Goal: Find specific page/section: Find specific page/section

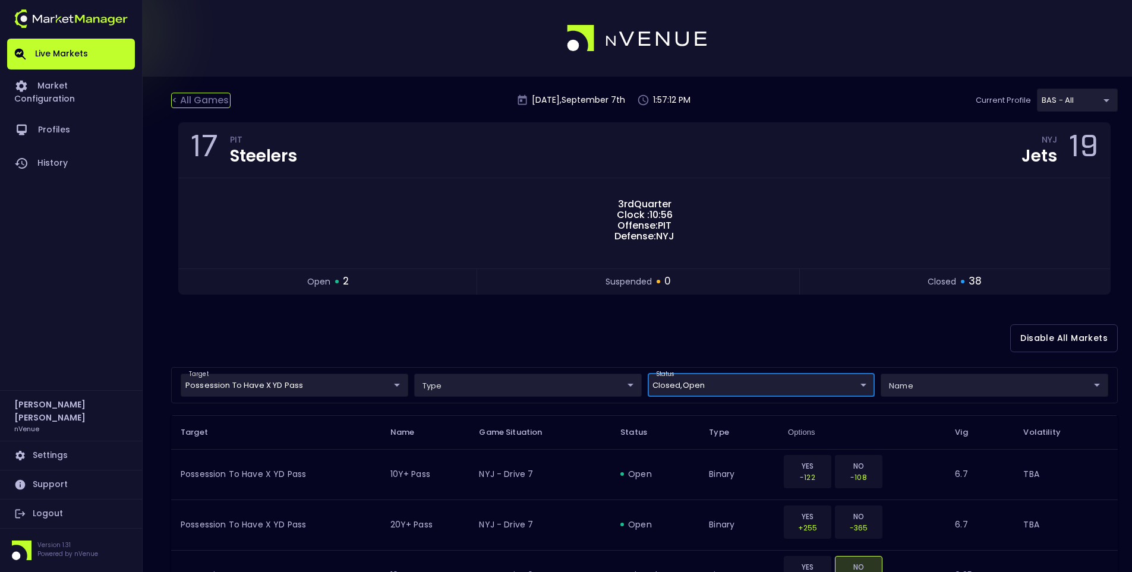
click at [208, 106] on div "< All Games" at bounding box center [200, 100] width 59 height 15
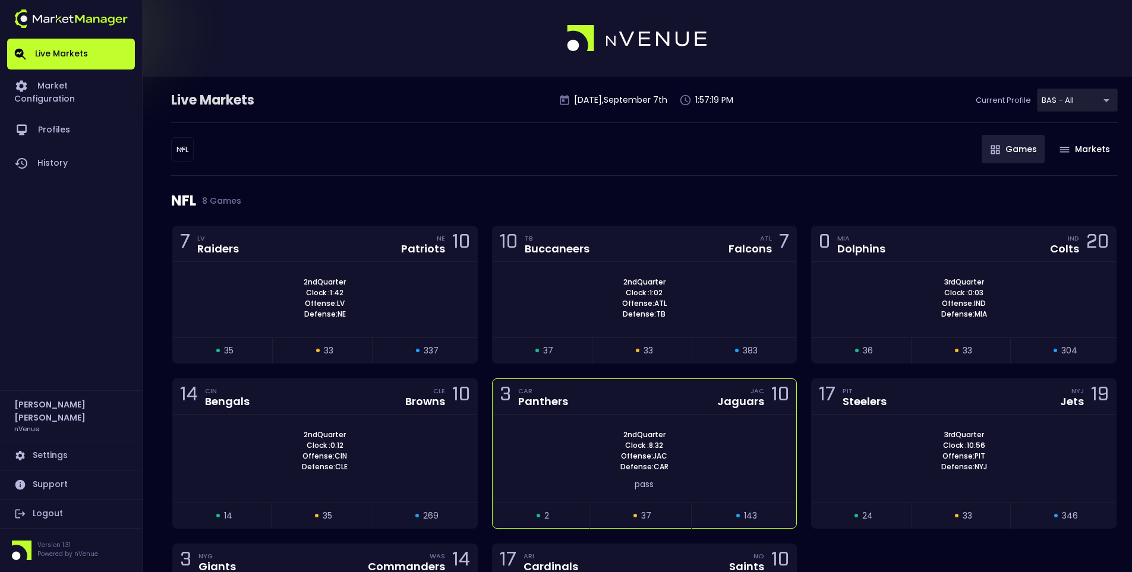
click at [645, 409] on div "3 CAR Panthers JAC Jaguars 10" at bounding box center [644, 397] width 304 height 36
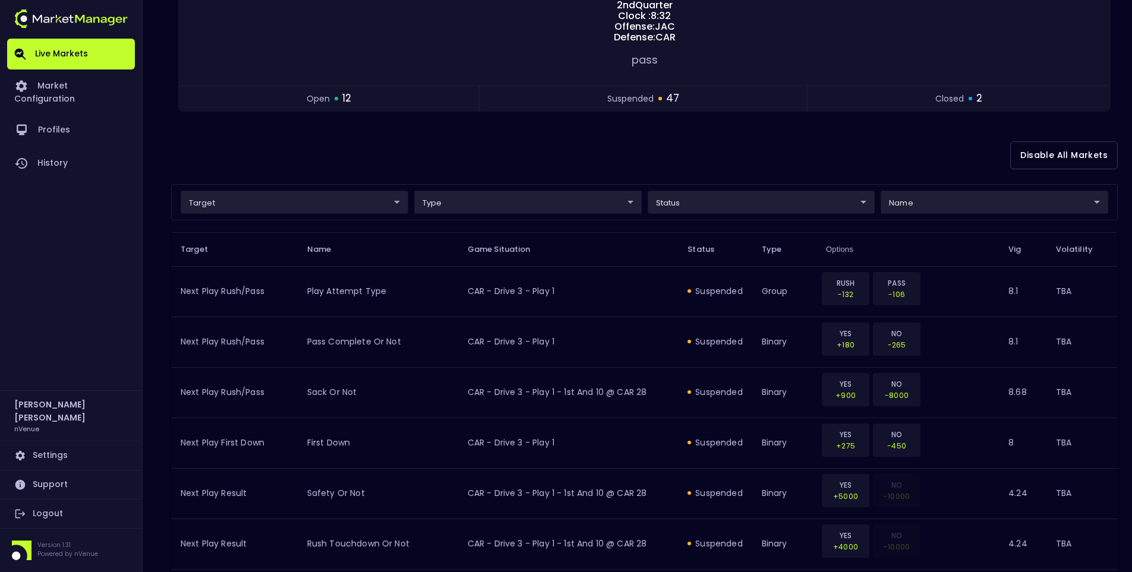
scroll to position [238, 0]
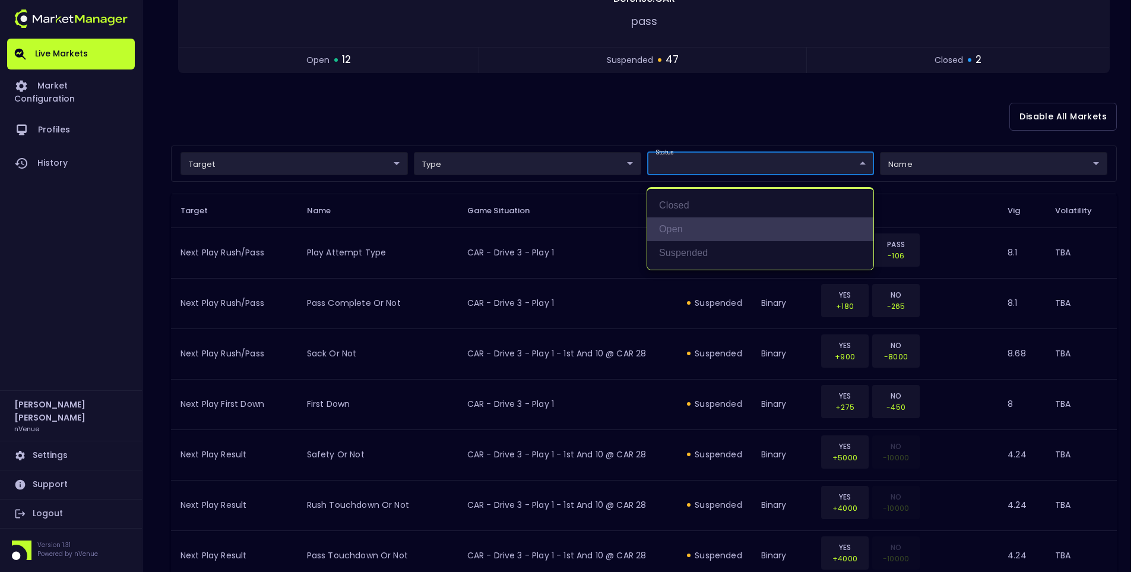
click at [674, 235] on li "open" at bounding box center [760, 229] width 226 height 24
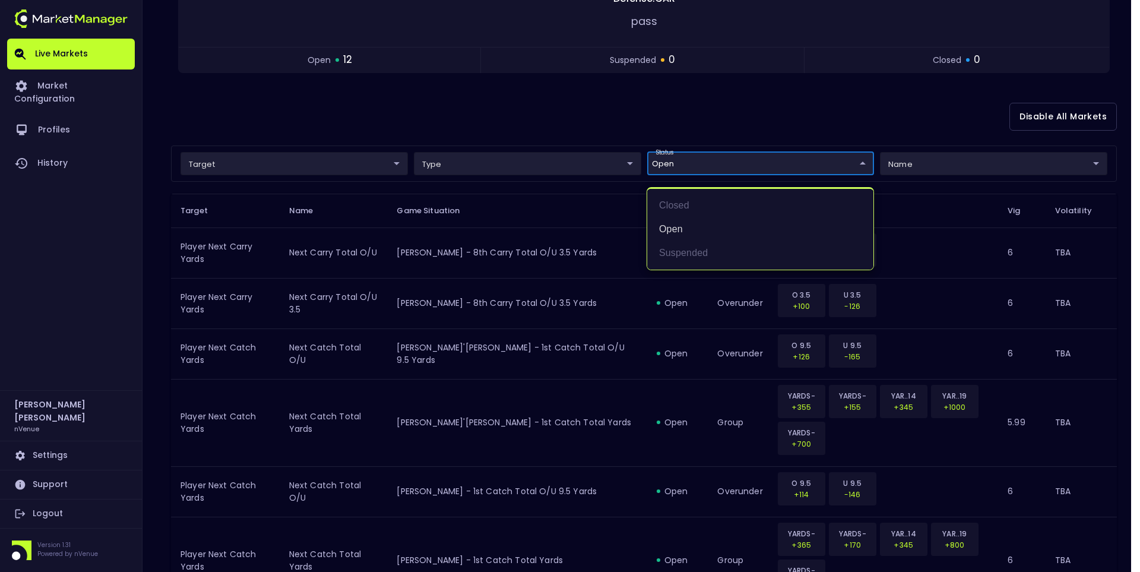
click at [615, 114] on div at bounding box center [570, 286] width 1140 height 572
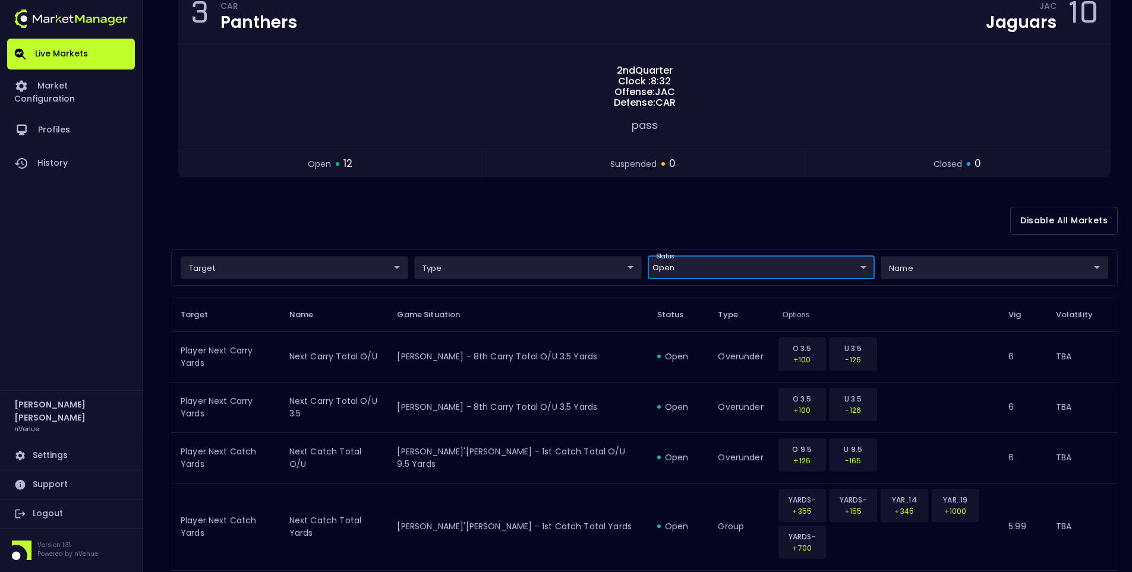
scroll to position [112, 0]
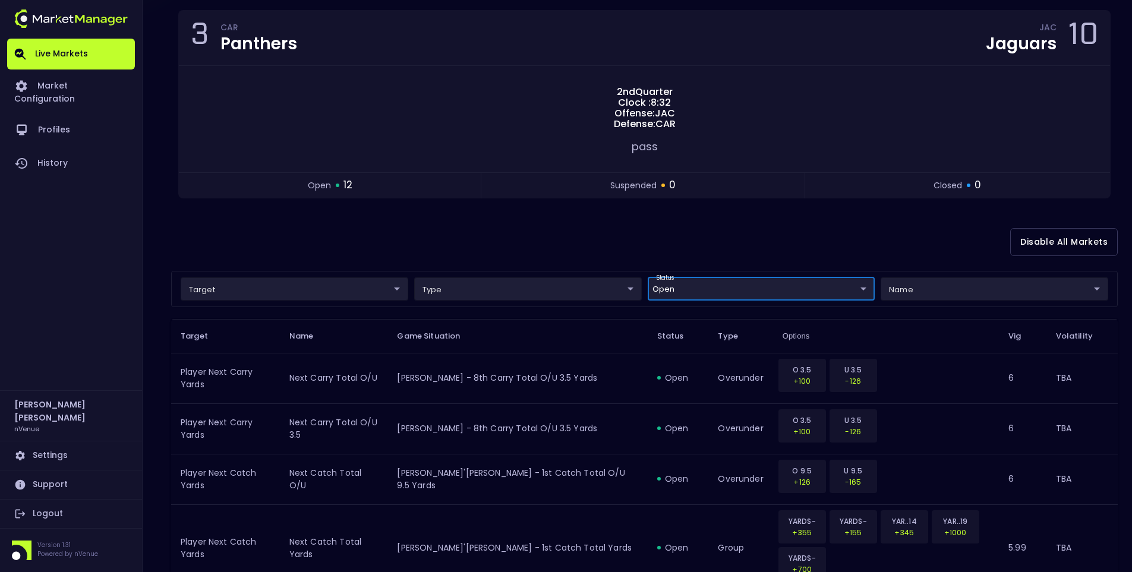
click at [833, 285] on body "Live Markets Market Configuration Profiles History [PERSON_NAME] nVenue Setting…" at bounding box center [566, 527] width 1132 height 1278
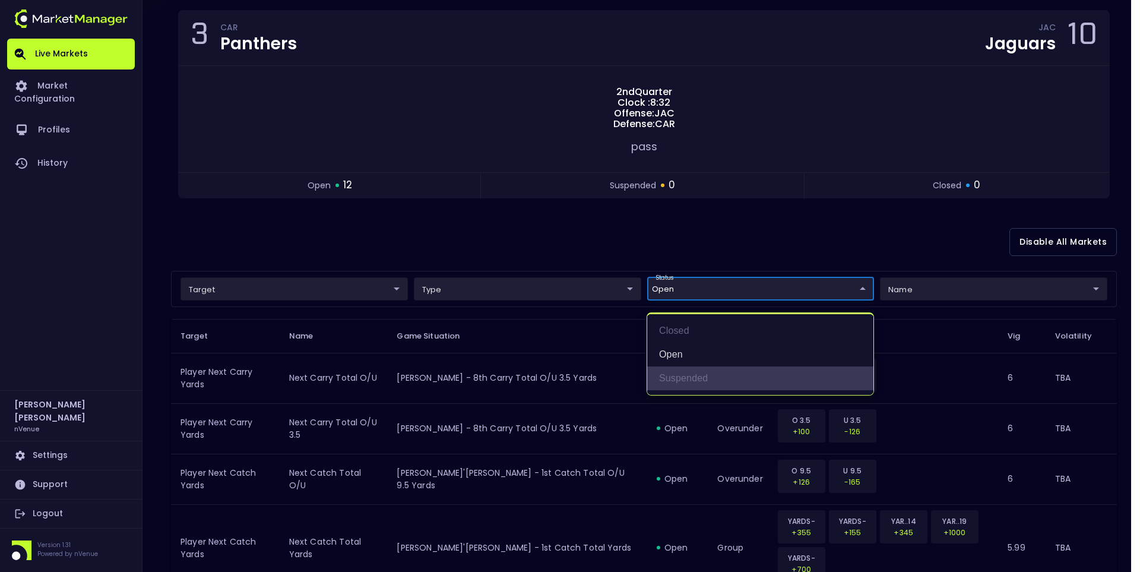
click at [688, 371] on li "suspended" at bounding box center [760, 378] width 226 height 24
type input "open,suspended"
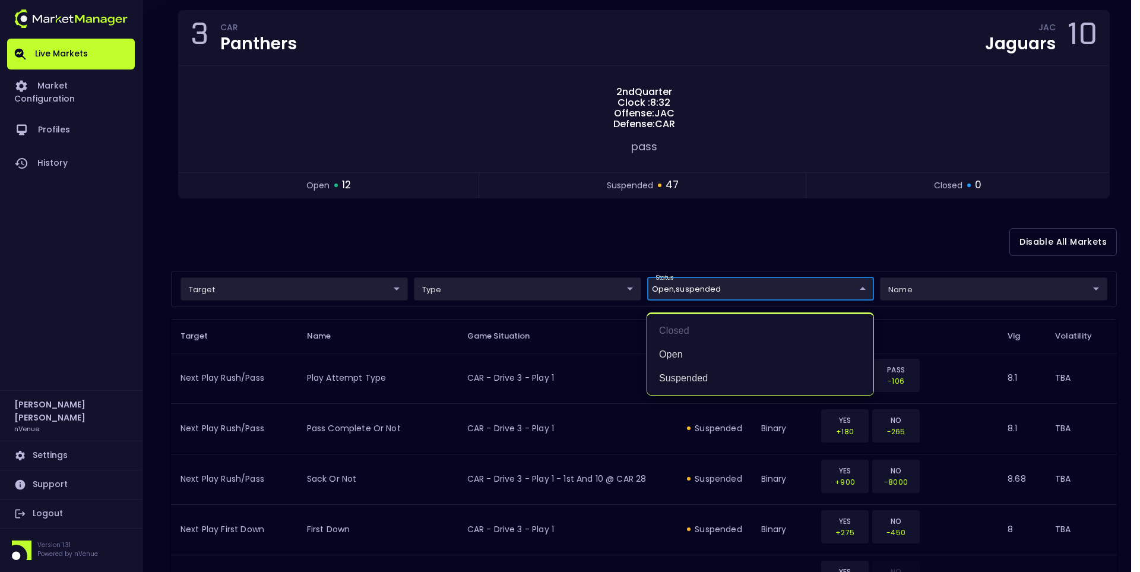
click at [772, 202] on div at bounding box center [570, 286] width 1140 height 572
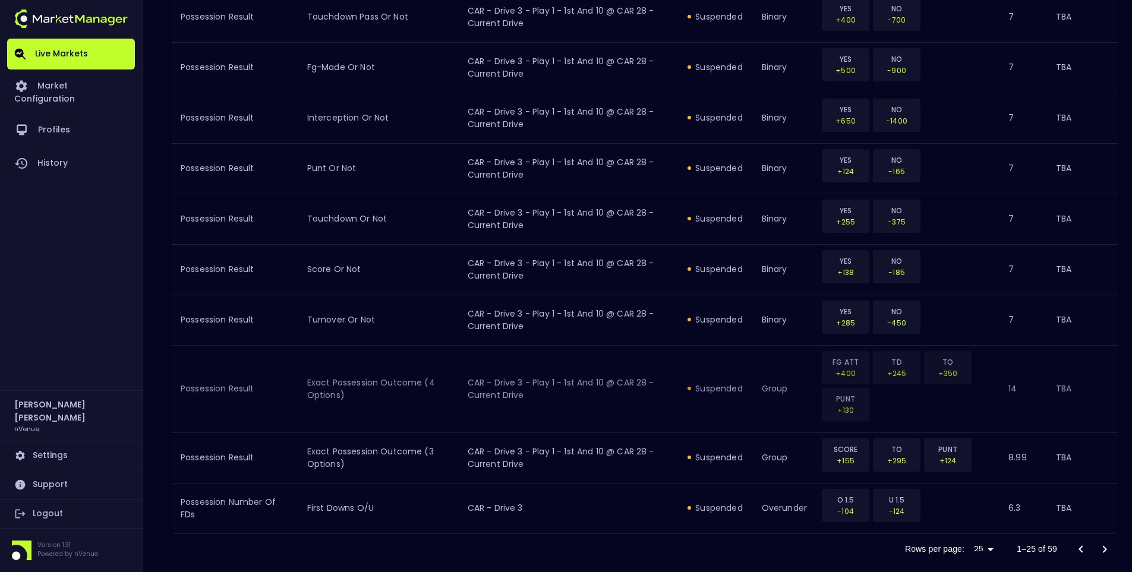
scroll to position [1252, 0]
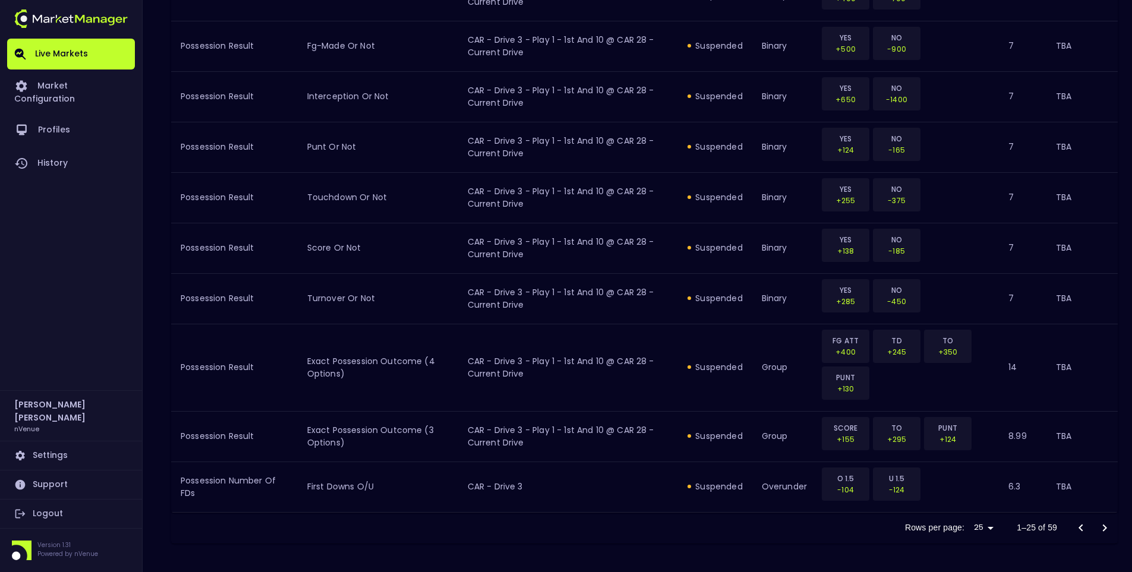
click at [1105, 526] on icon "Go to next page" at bounding box center [1104, 528] width 14 height 14
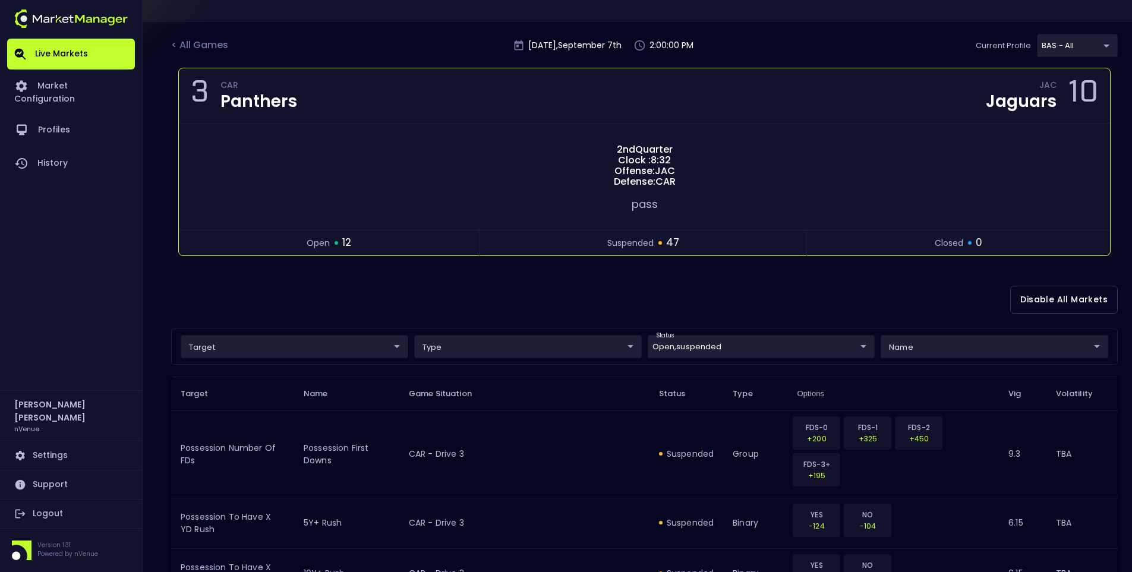
scroll to position [0, 0]
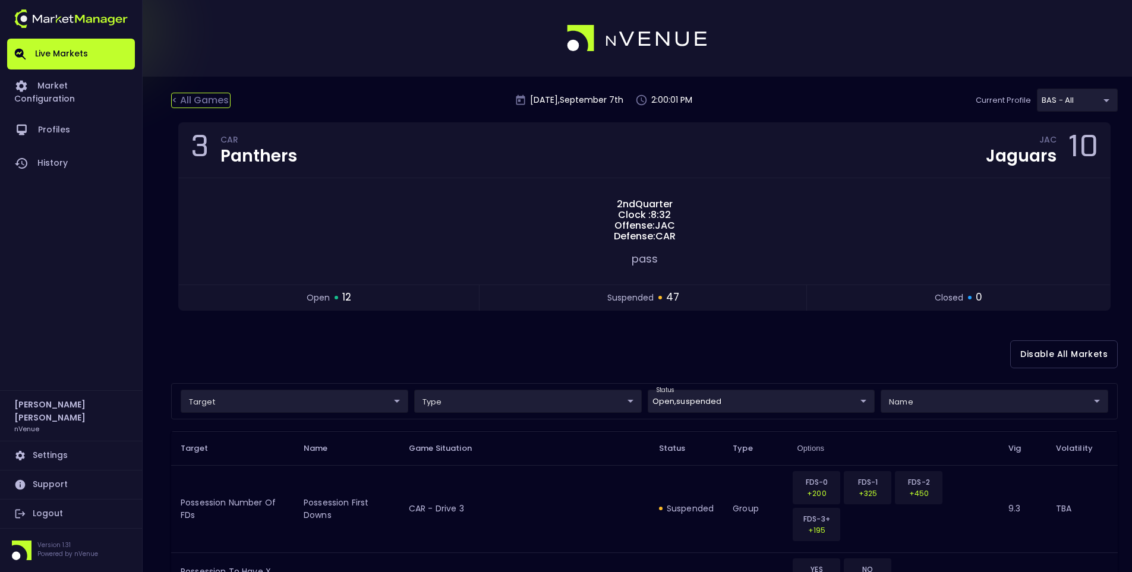
click at [214, 96] on div "< All Games" at bounding box center [200, 100] width 59 height 15
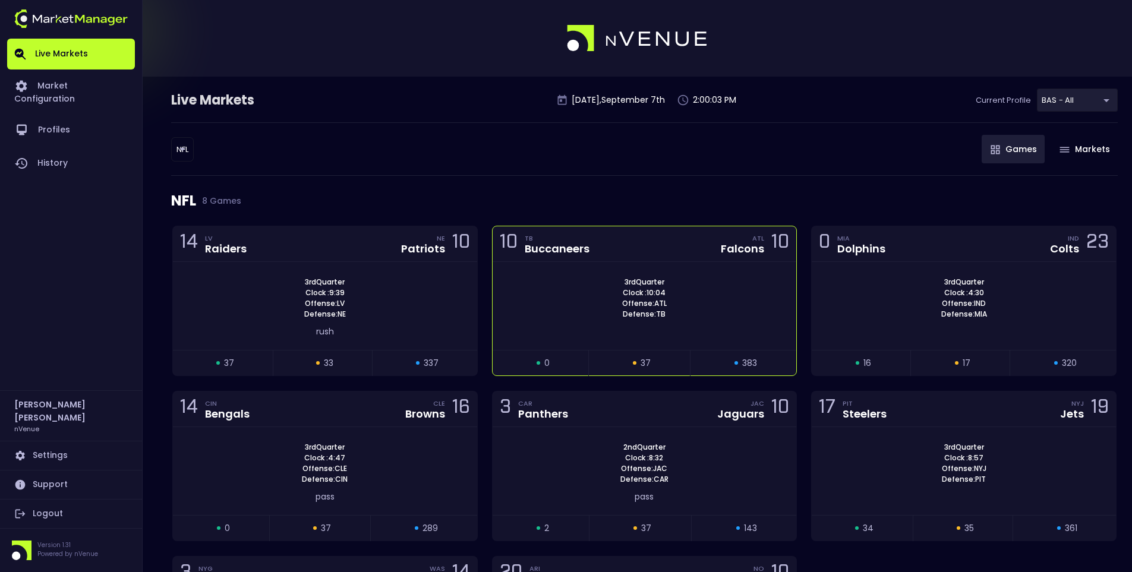
click at [693, 242] on div "10 TB Buccaneers ATL Falcons 10" at bounding box center [644, 244] width 304 height 36
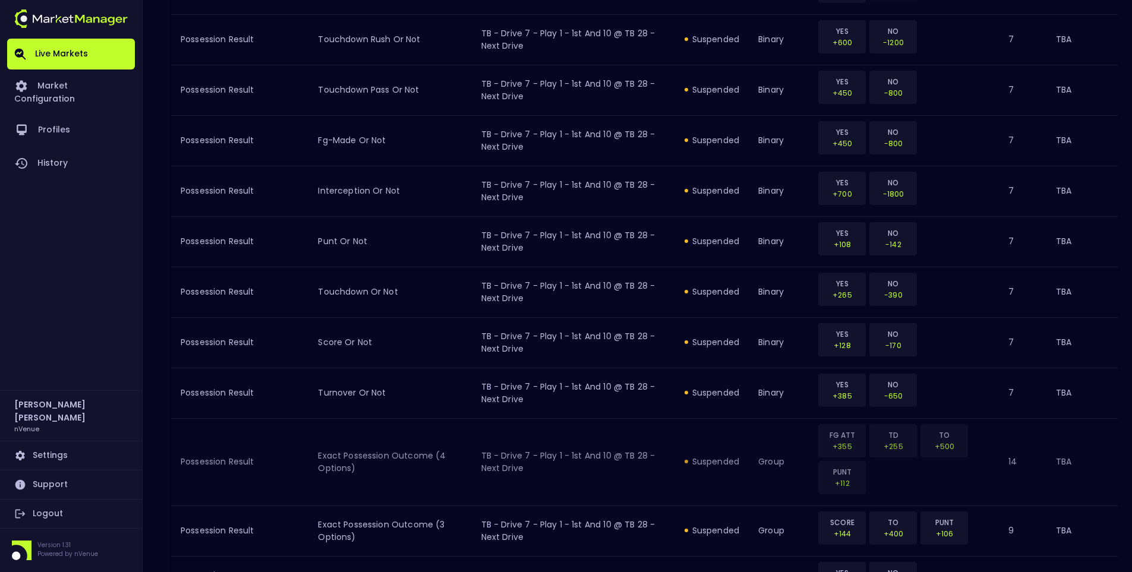
scroll to position [1236, 0]
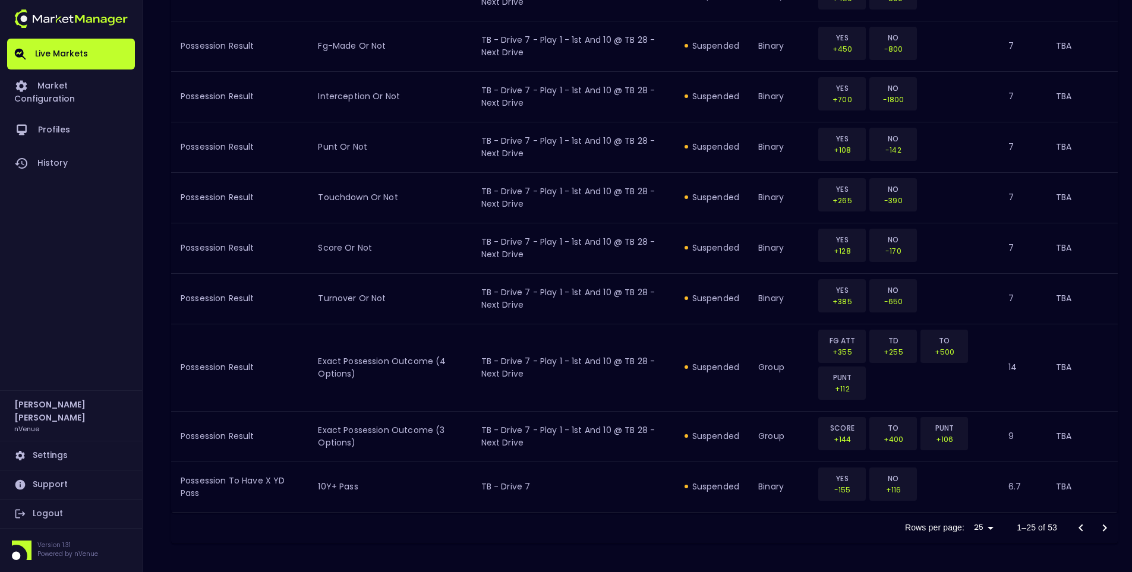
click at [1100, 531] on icon "Go to next page" at bounding box center [1104, 528] width 14 height 14
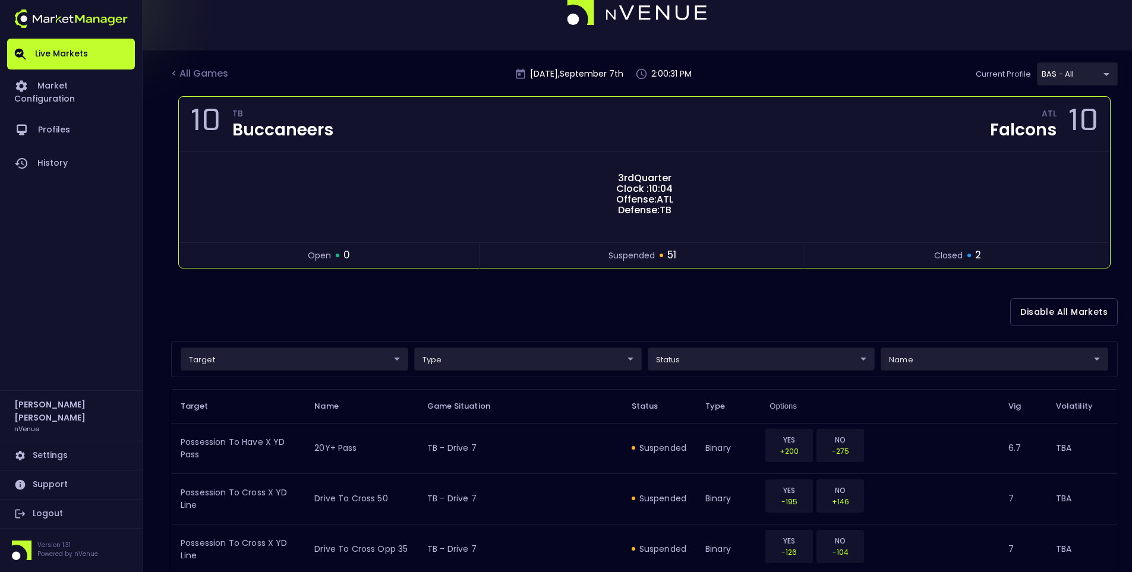
scroll to position [0, 0]
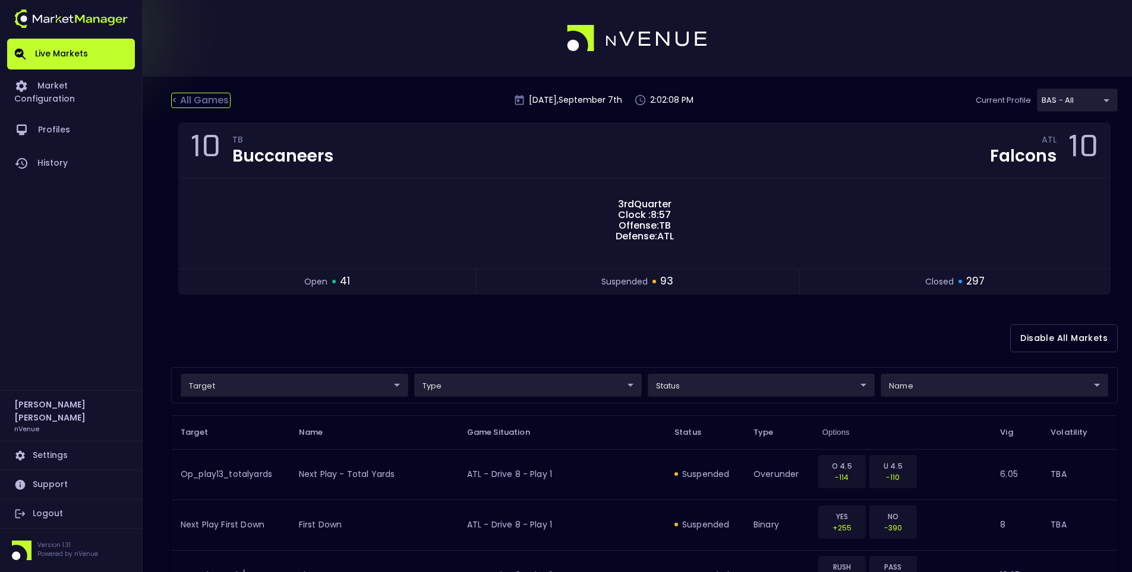
click at [203, 102] on div "< All Games" at bounding box center [200, 100] width 59 height 15
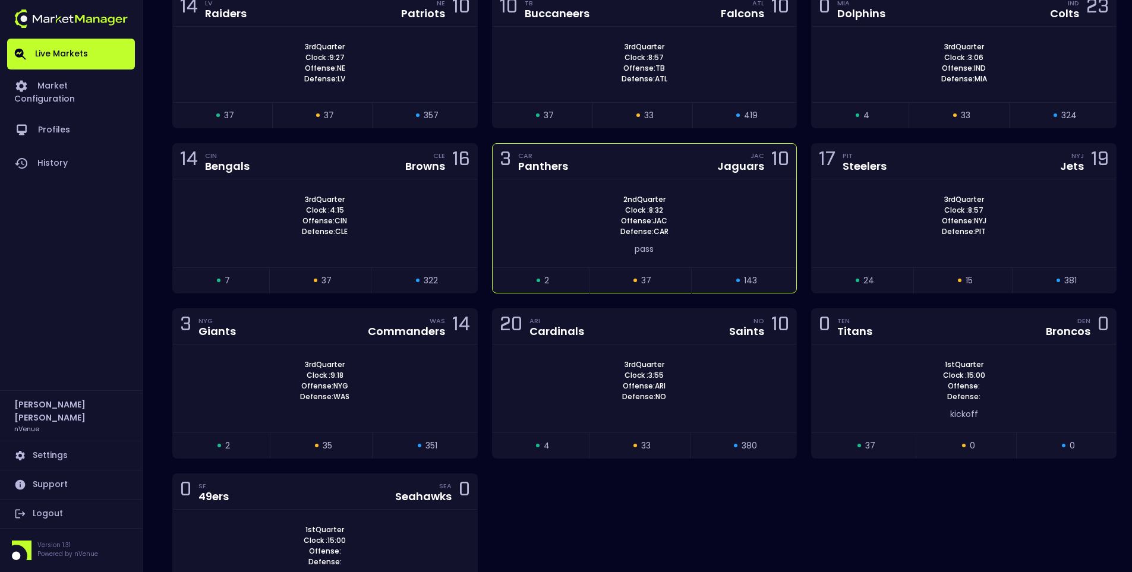
scroll to position [297, 0]
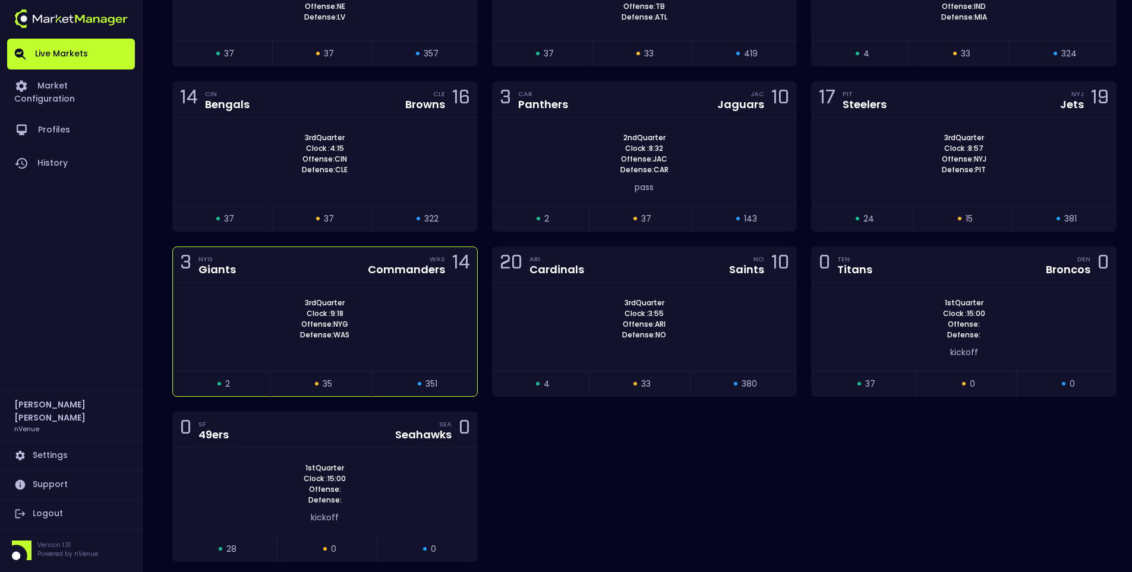
click at [273, 266] on div "3 NYG Giants WAS Commanders 14" at bounding box center [325, 265] width 304 height 36
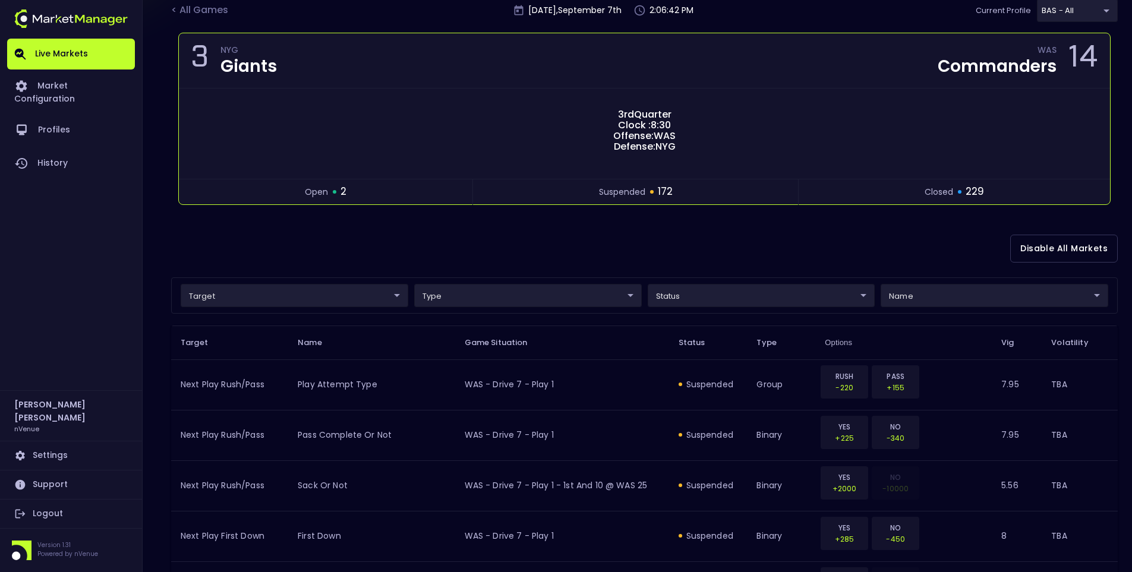
scroll to position [0, 0]
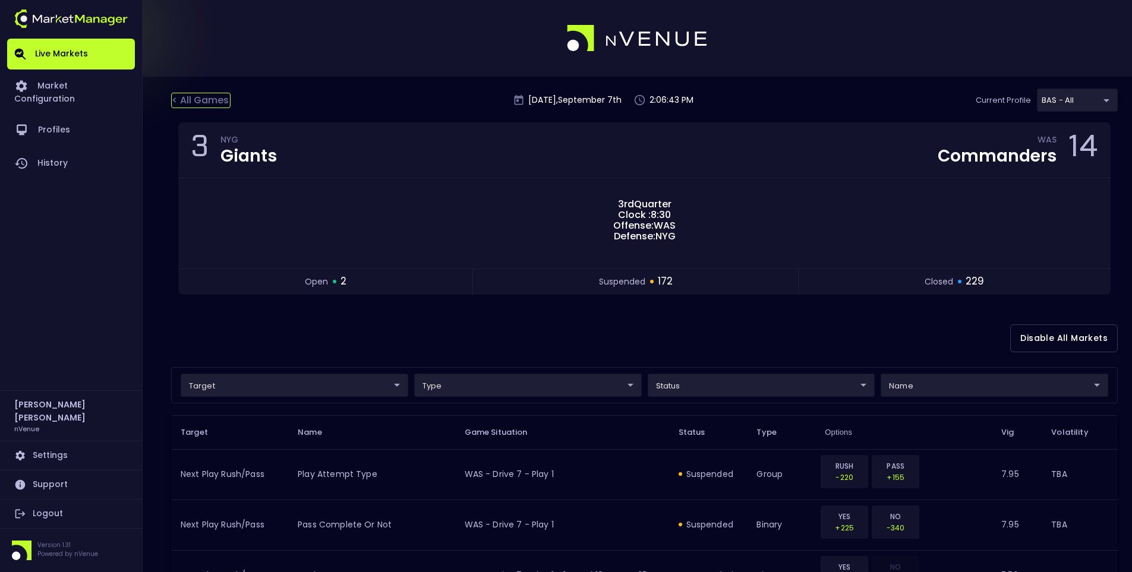
click at [210, 94] on div "< All Games" at bounding box center [200, 100] width 59 height 15
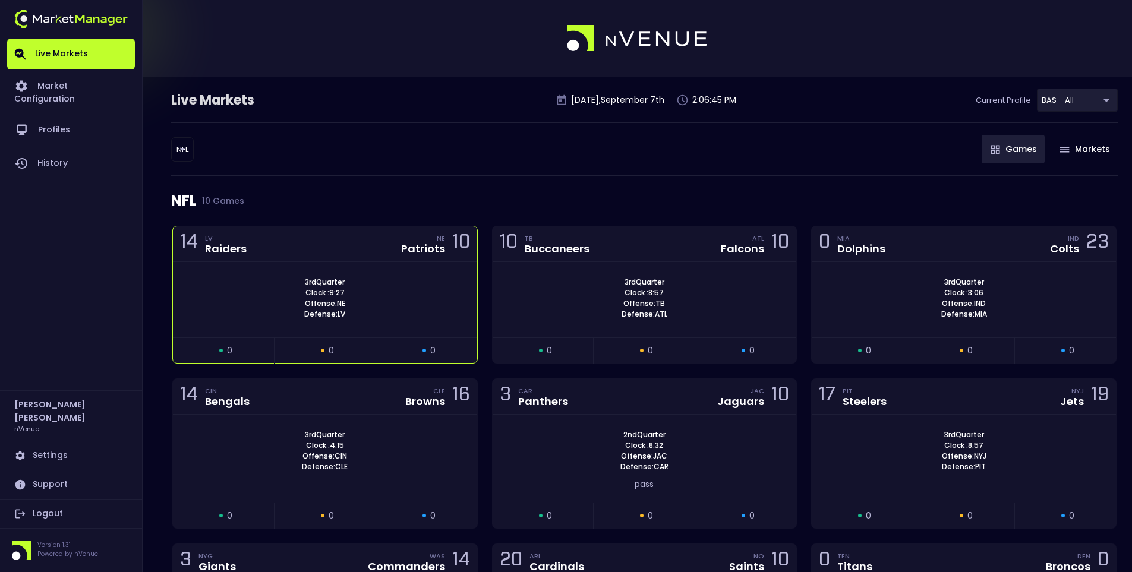
click at [329, 239] on div "14 LV Raiders NE Patriots 10" at bounding box center [325, 244] width 304 height 36
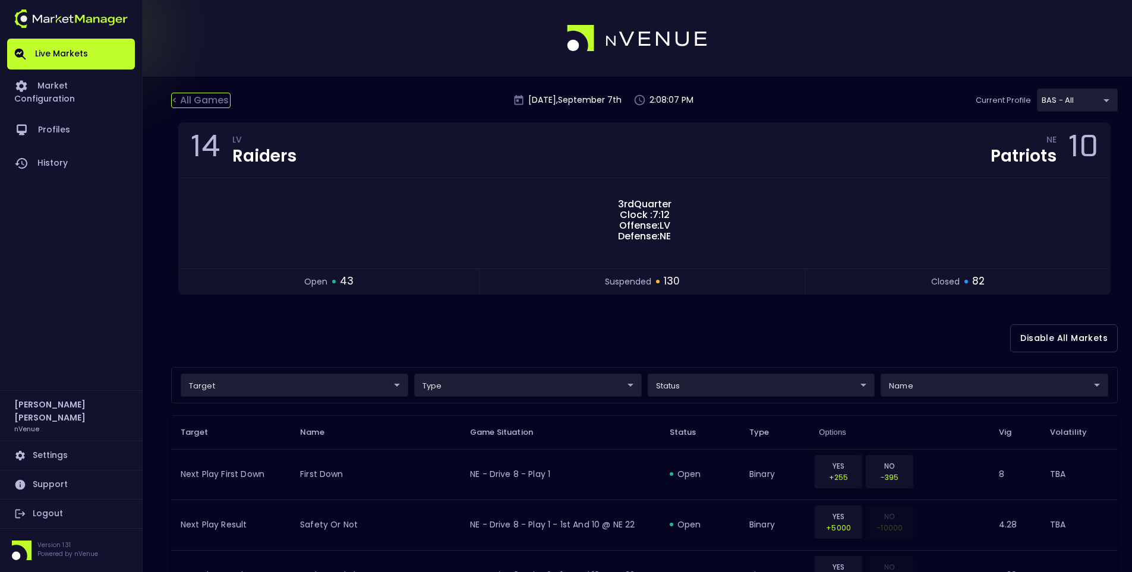
click at [186, 97] on div "< All Games" at bounding box center [200, 100] width 59 height 15
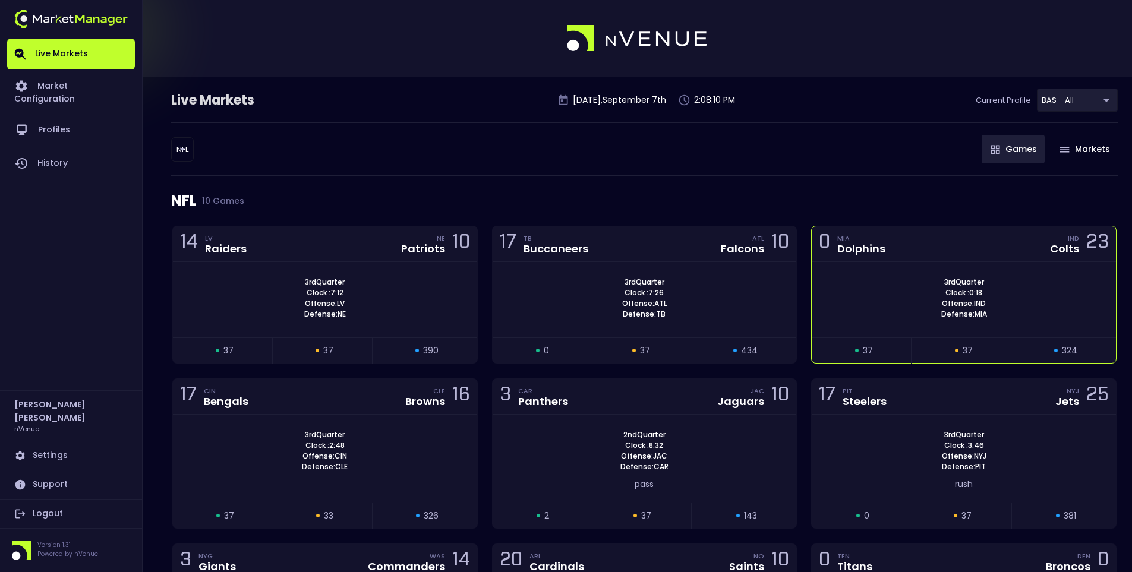
click at [918, 239] on div "0 MIA Dolphins IND Colts 23" at bounding box center [963, 244] width 304 height 36
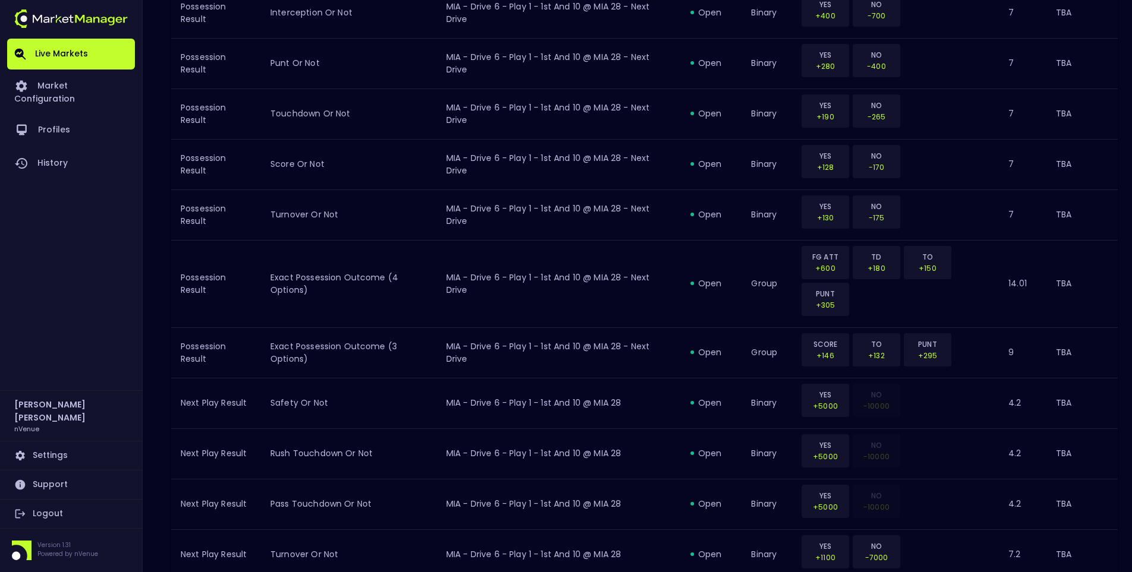
scroll to position [1273, 0]
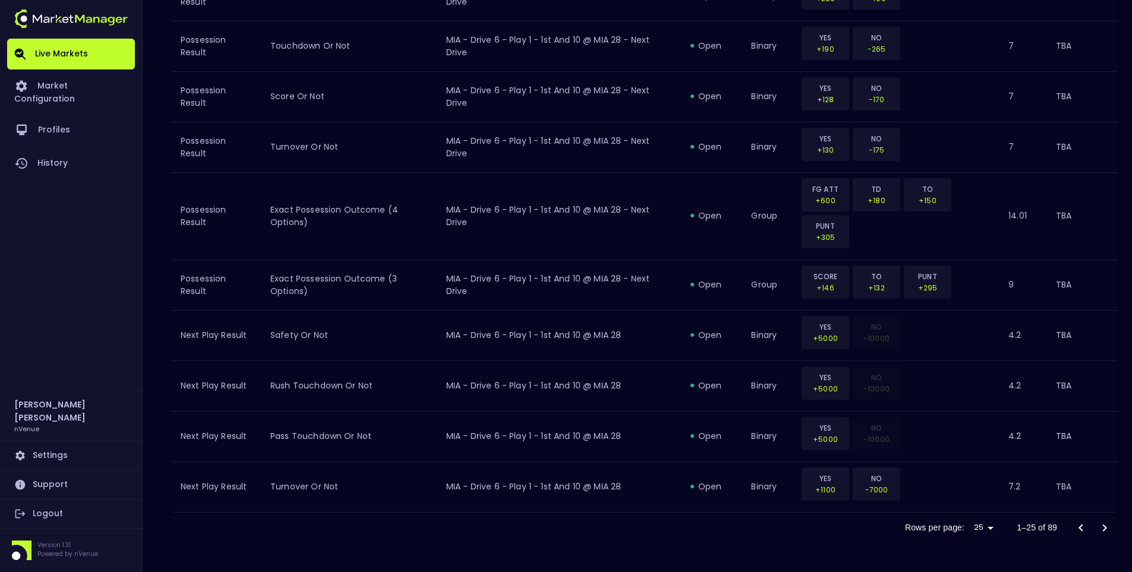
click at [1102, 521] on icon "Go to next page" at bounding box center [1104, 528] width 14 height 14
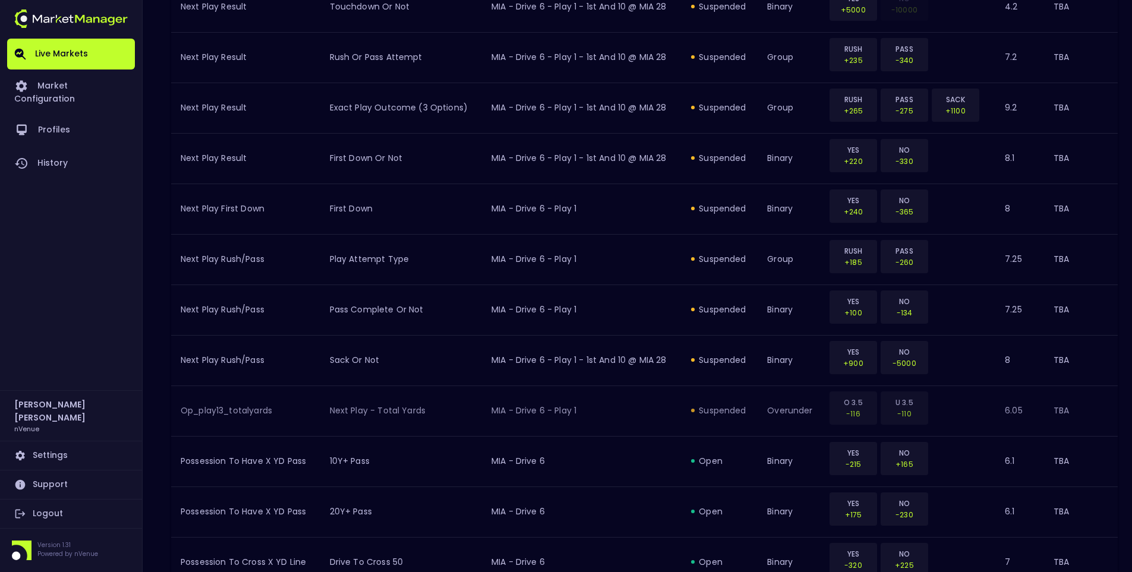
scroll to position [1199, 0]
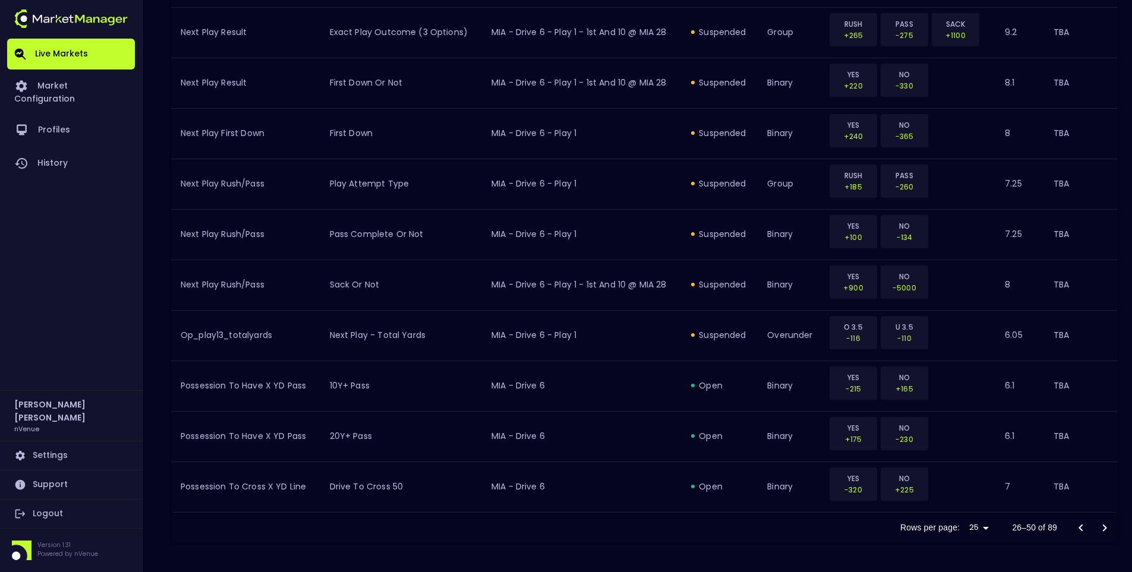
click at [1101, 530] on icon "Go to next page" at bounding box center [1104, 528] width 14 height 14
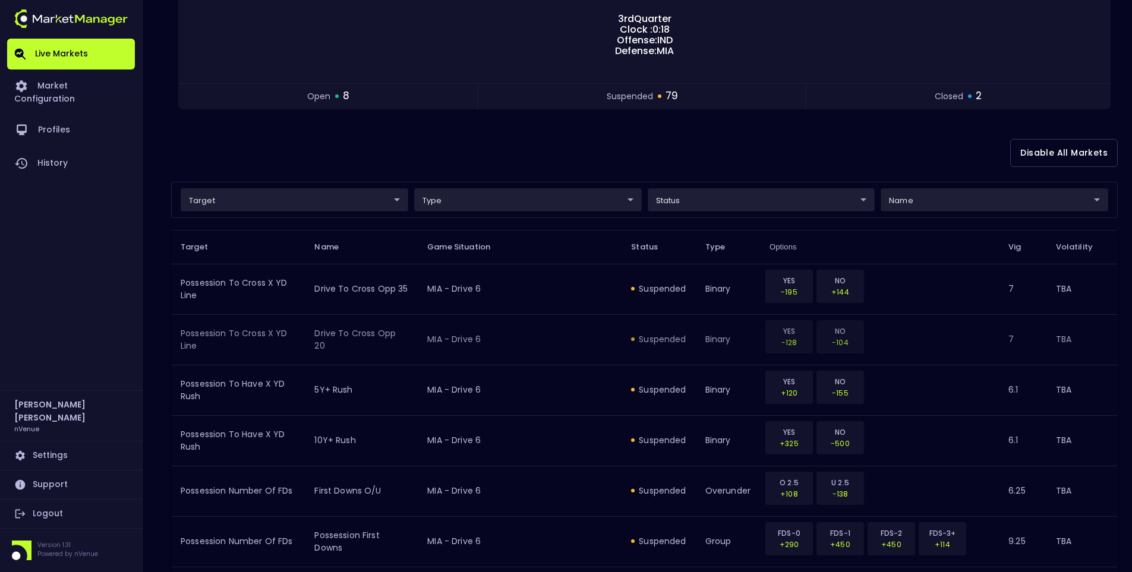
scroll to position [0, 0]
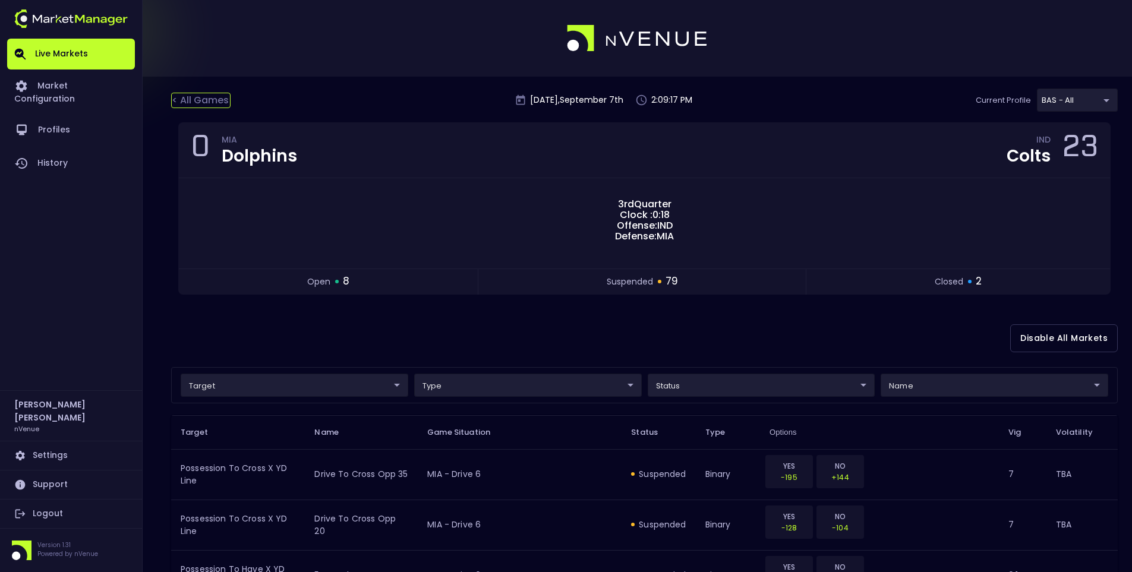
click at [216, 98] on div "< All Games" at bounding box center [200, 100] width 59 height 15
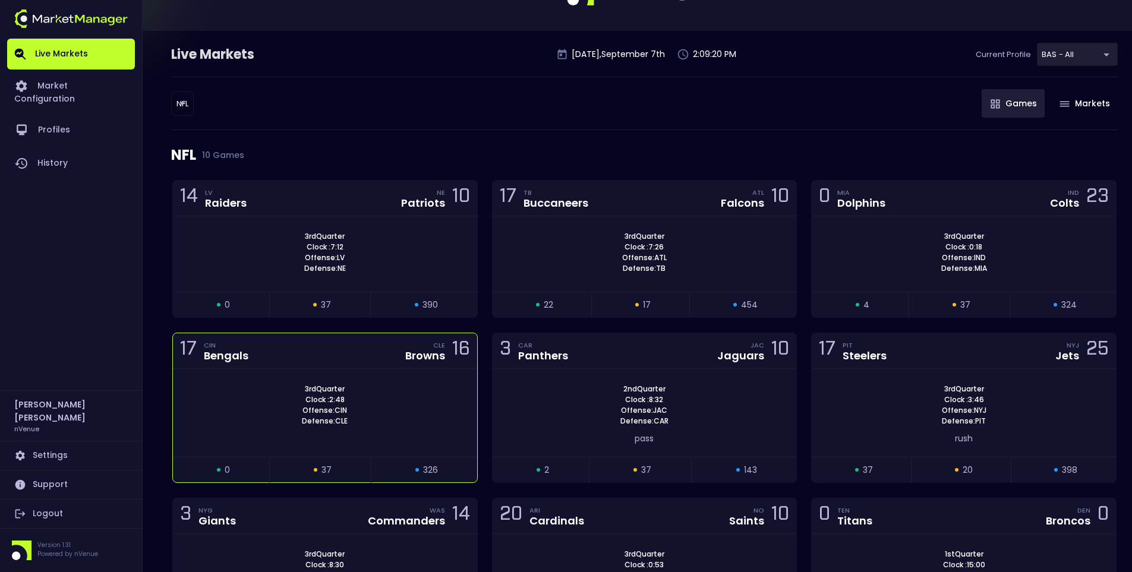
scroll to position [178, 0]
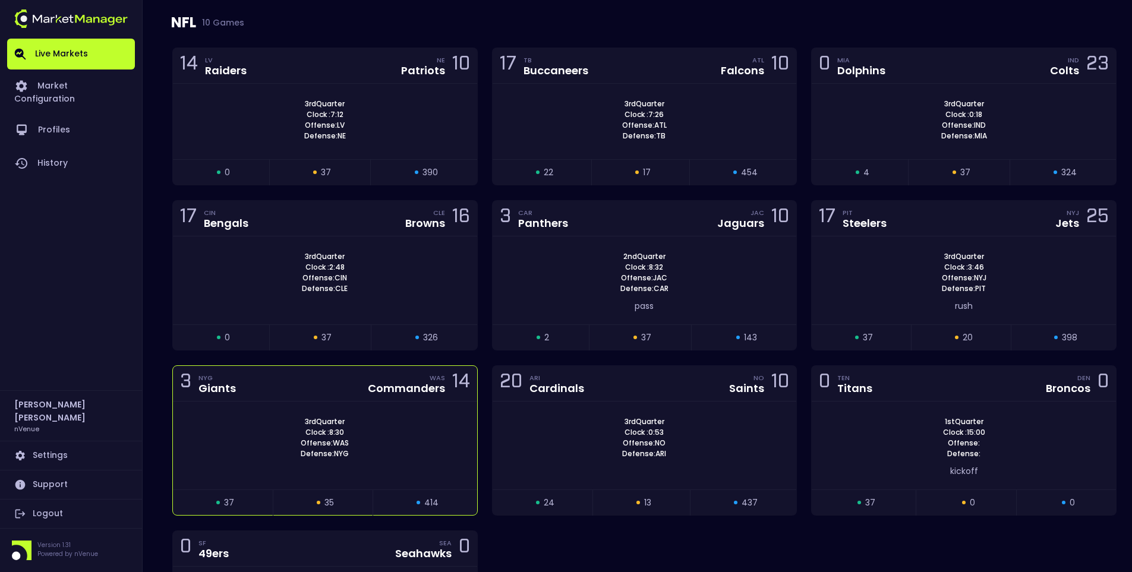
click at [292, 384] on div "3 NYG Giants WAS Commanders 14" at bounding box center [325, 384] width 304 height 36
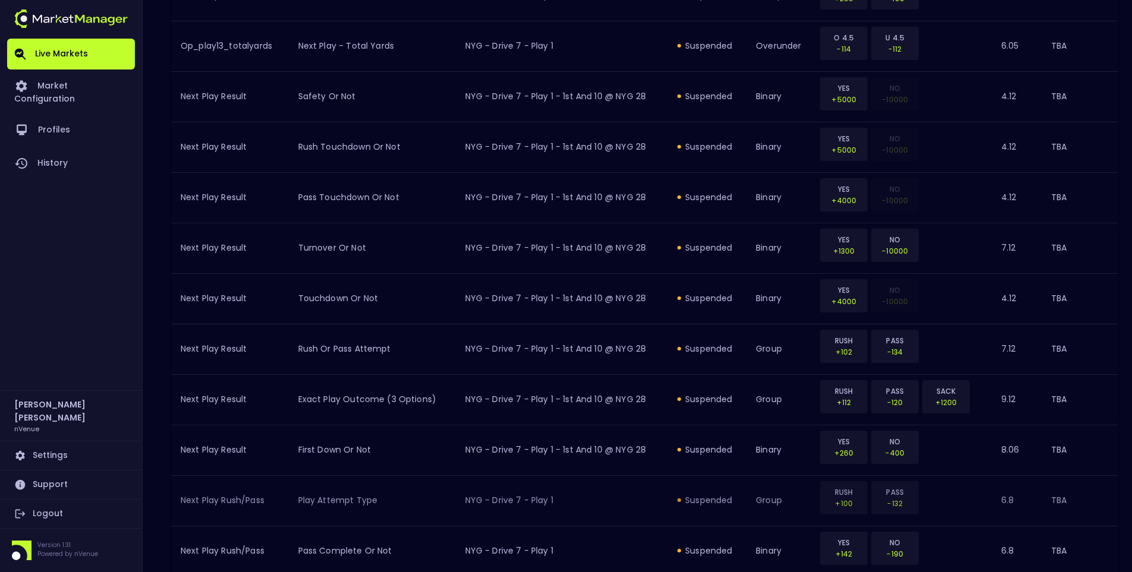
scroll to position [1199, 0]
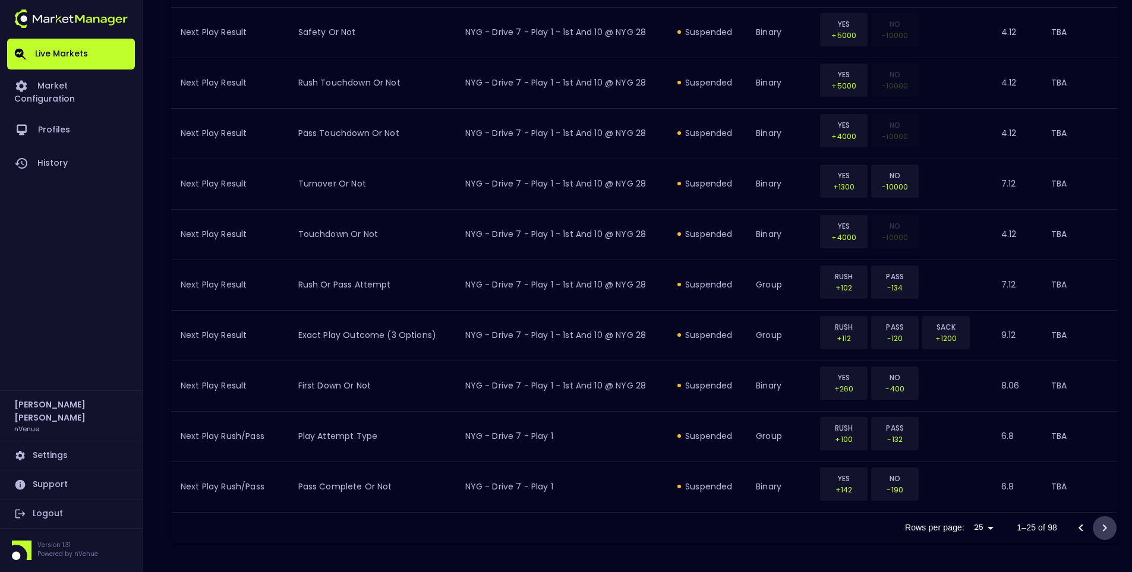
click at [1105, 525] on icon "Go to next page" at bounding box center [1104, 528] width 14 height 14
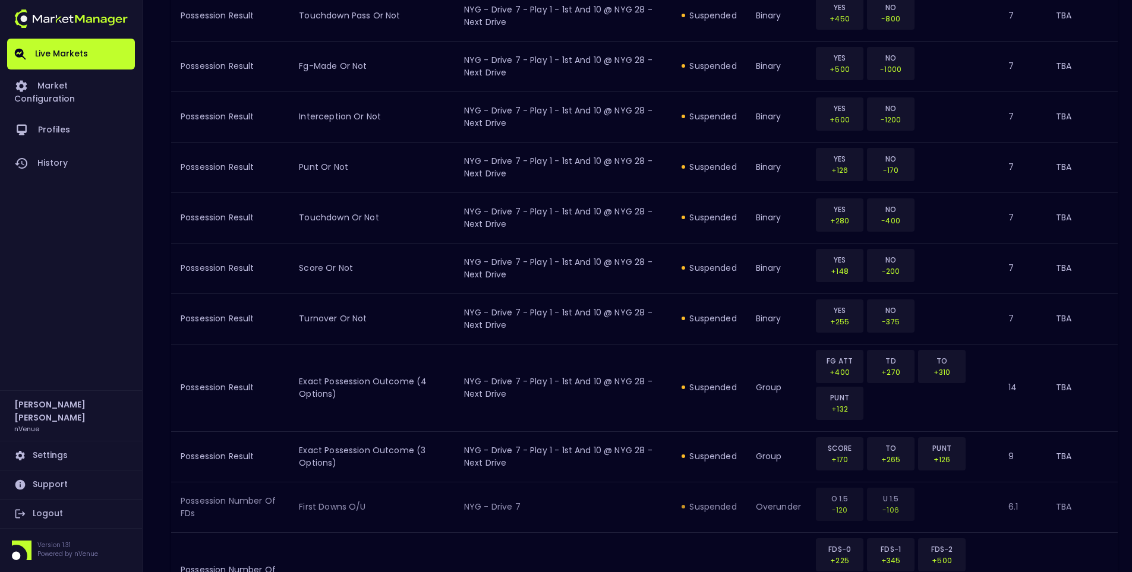
scroll to position [1310, 0]
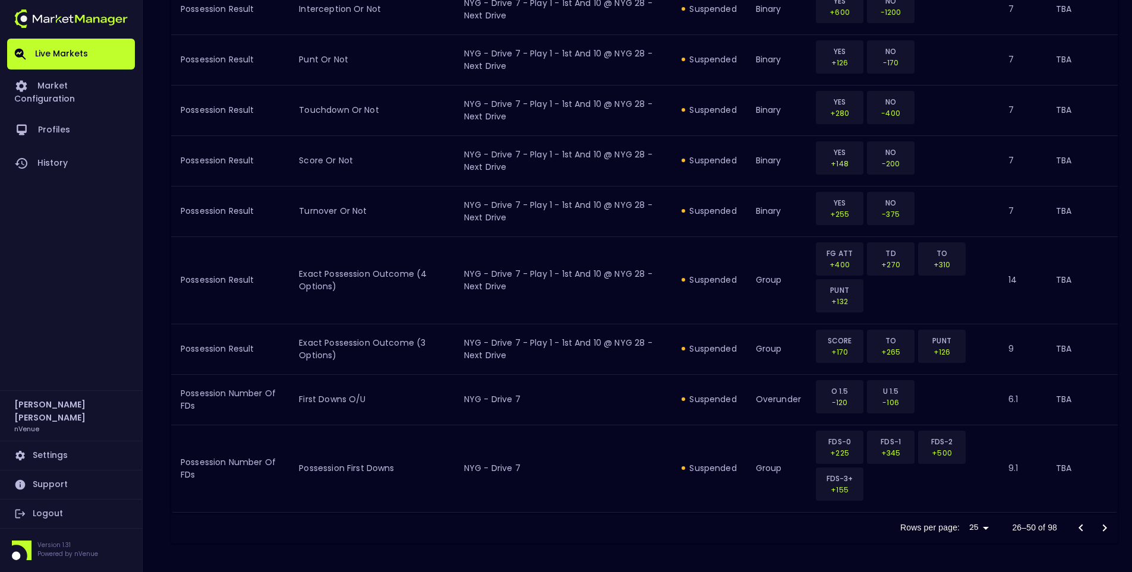
click at [1105, 522] on icon "Go to next page" at bounding box center [1104, 528] width 14 height 14
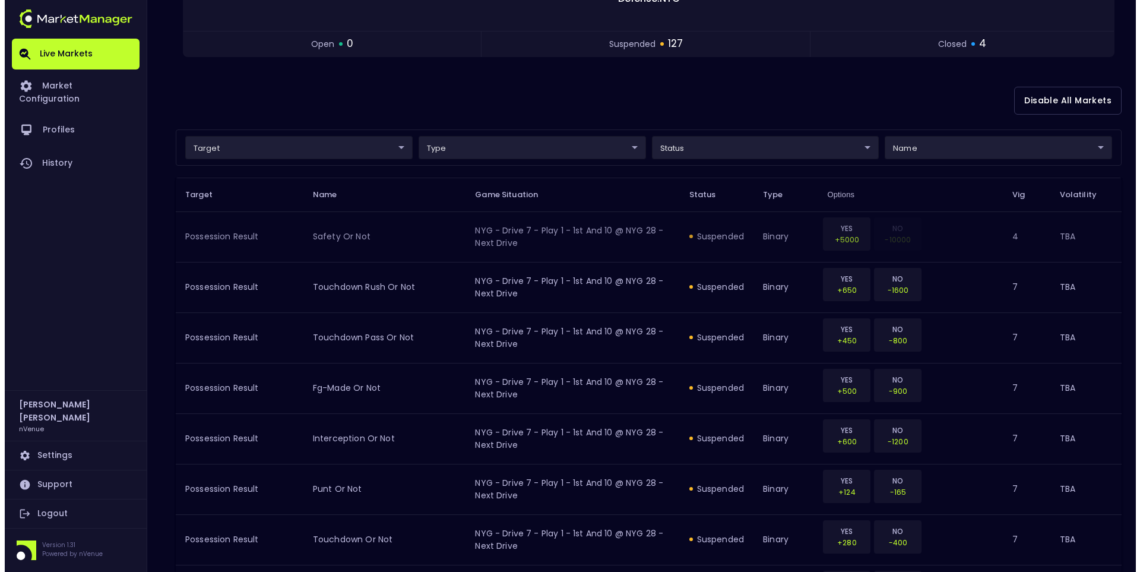
scroll to position [178, 0]
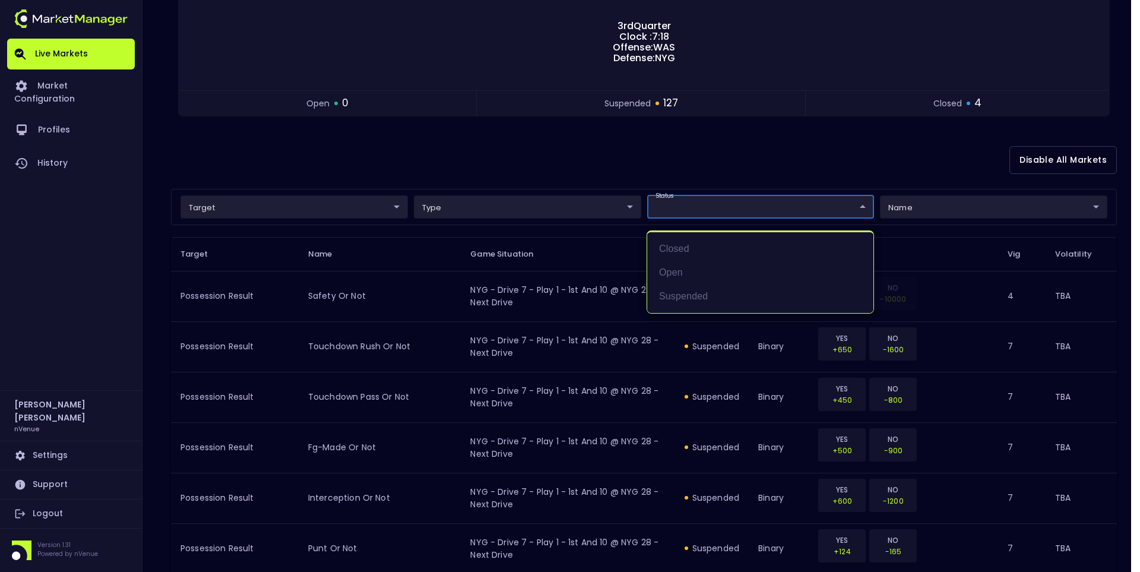
drag, startPoint x: 684, startPoint y: 269, endPoint x: 681, endPoint y: 276, distance: 7.2
click at [683, 273] on li "open" at bounding box center [760, 273] width 226 height 24
type input "open"
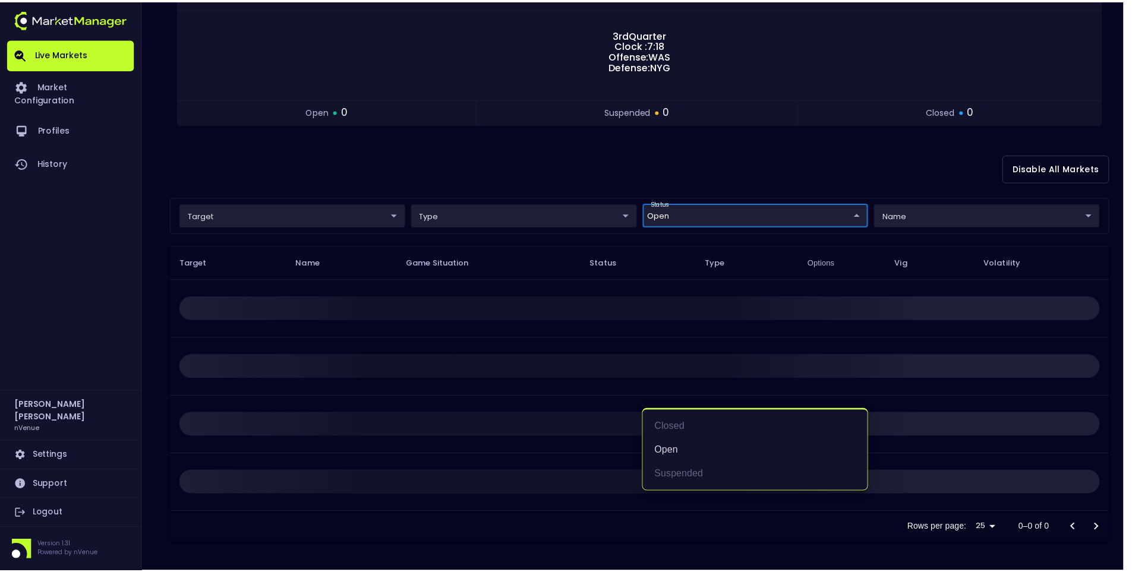
scroll to position [0, 0]
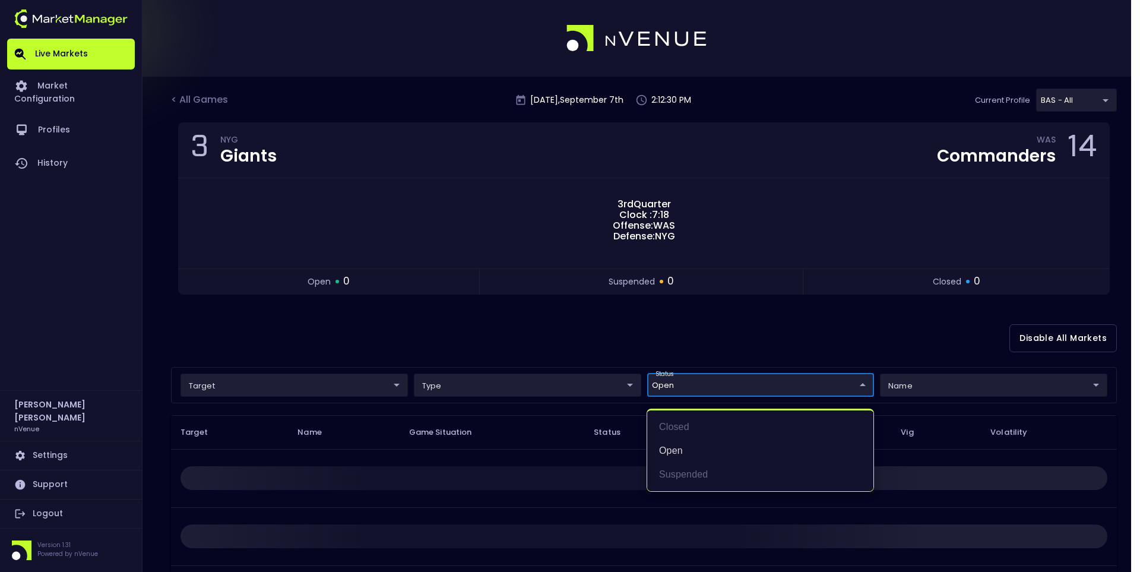
click at [495, 338] on div at bounding box center [570, 286] width 1140 height 572
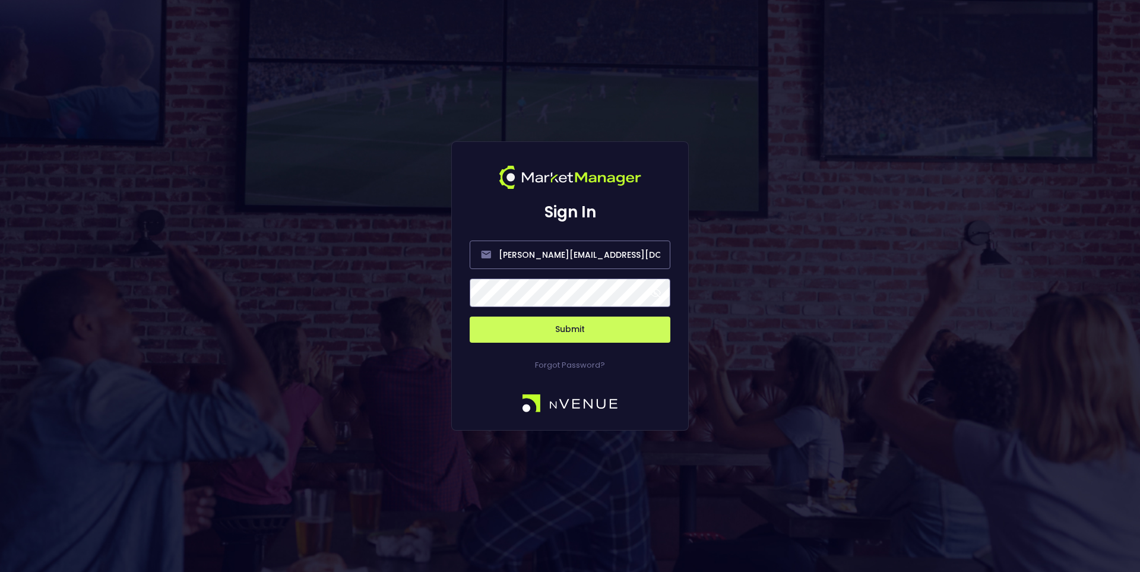
click at [546, 325] on button "Submit" at bounding box center [570, 330] width 201 height 26
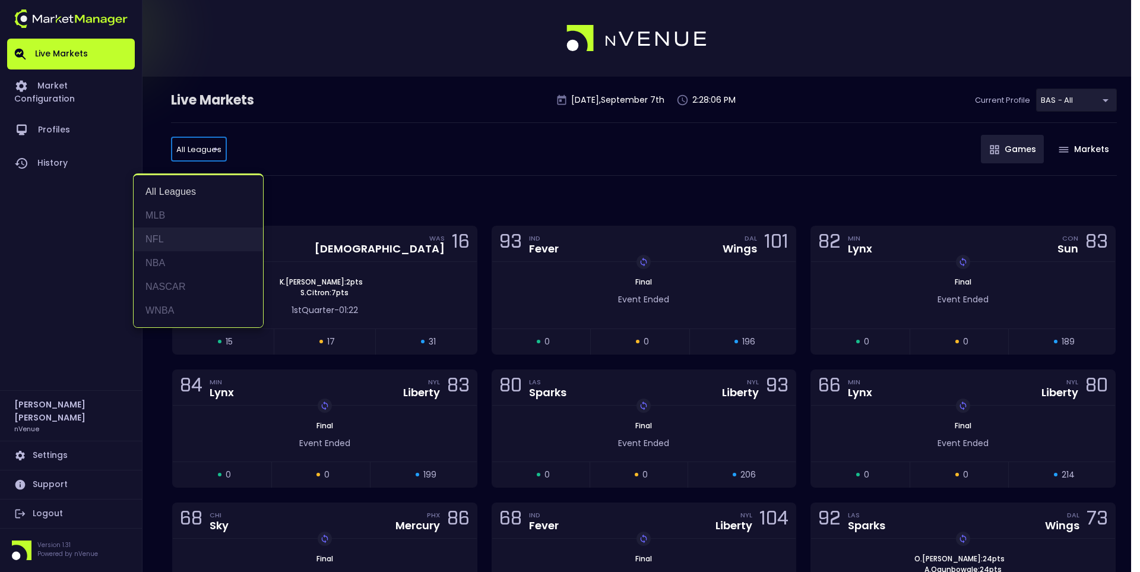
click at [187, 239] on li "NFL" at bounding box center [198, 239] width 129 height 24
type input "NFL"
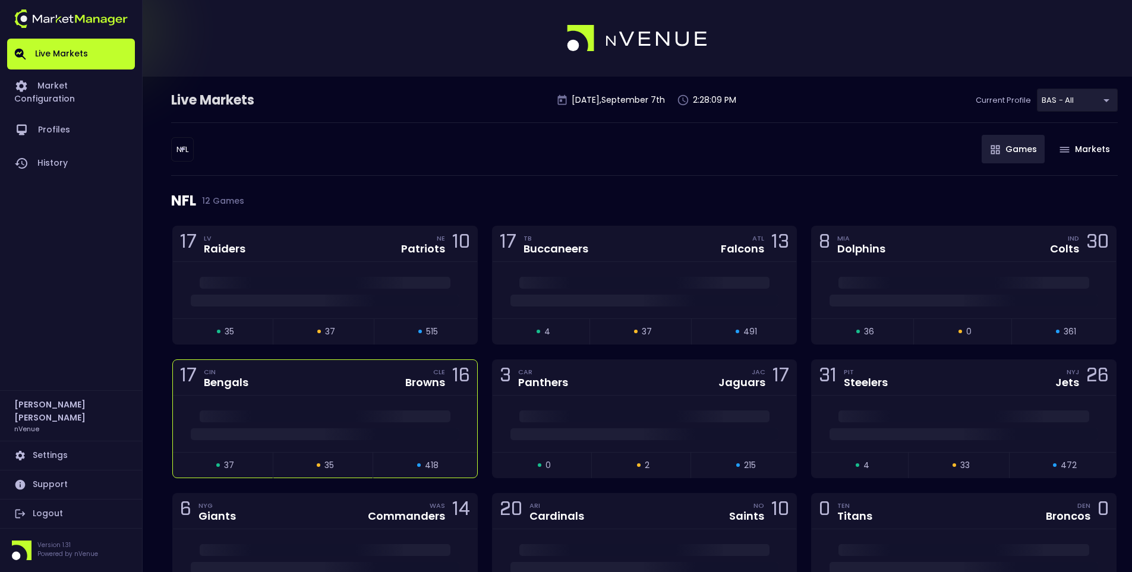
click at [319, 376] on div "17 CIN Bengals CLE Browns 16" at bounding box center [325, 378] width 304 height 36
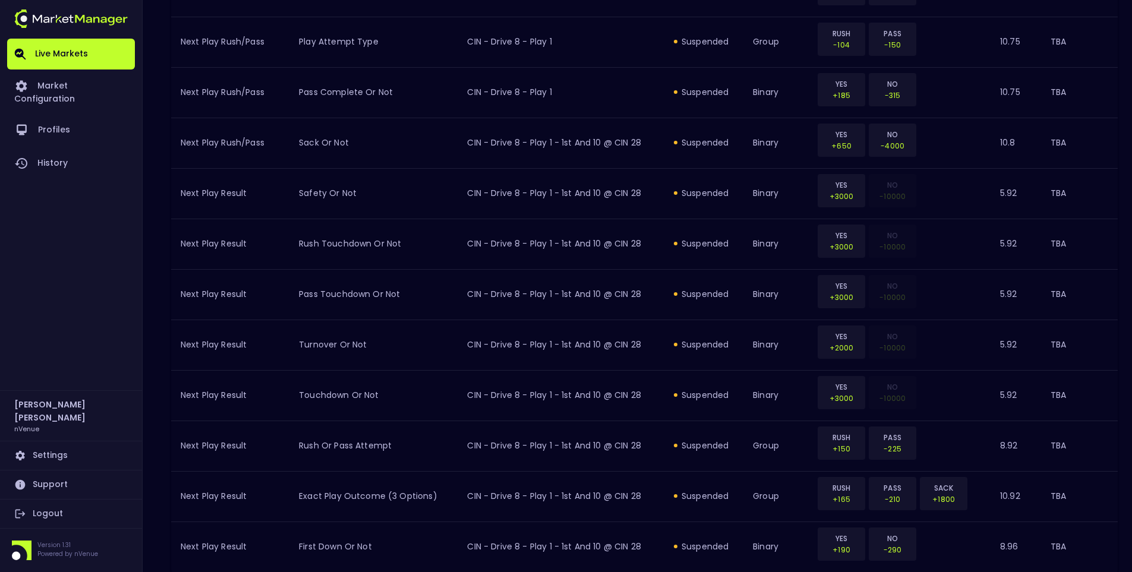
scroll to position [1204, 0]
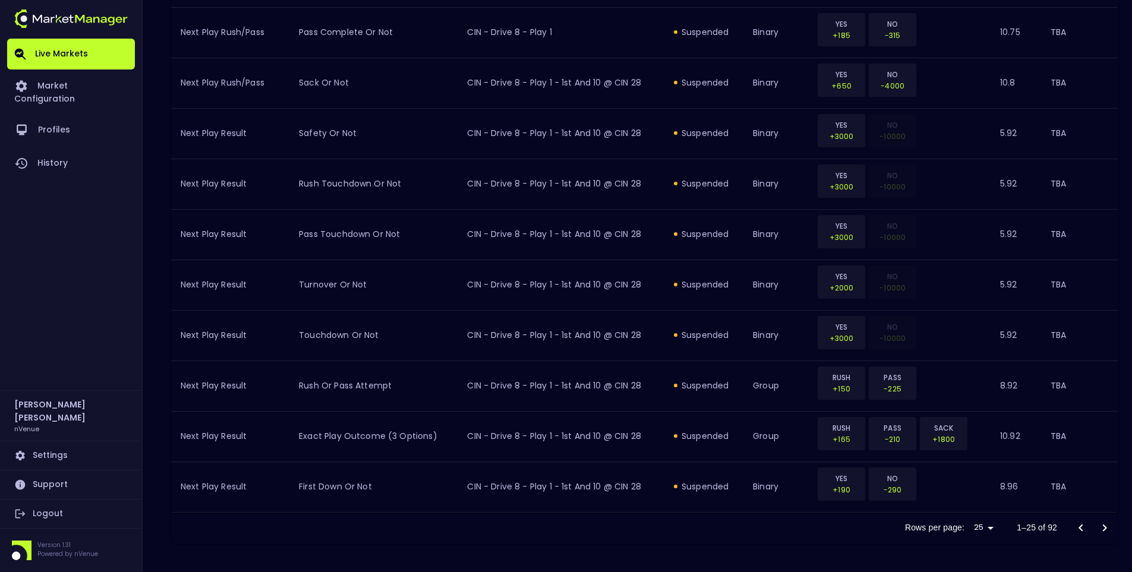
click at [1102, 524] on icon "Go to next page" at bounding box center [1104, 528] width 14 height 14
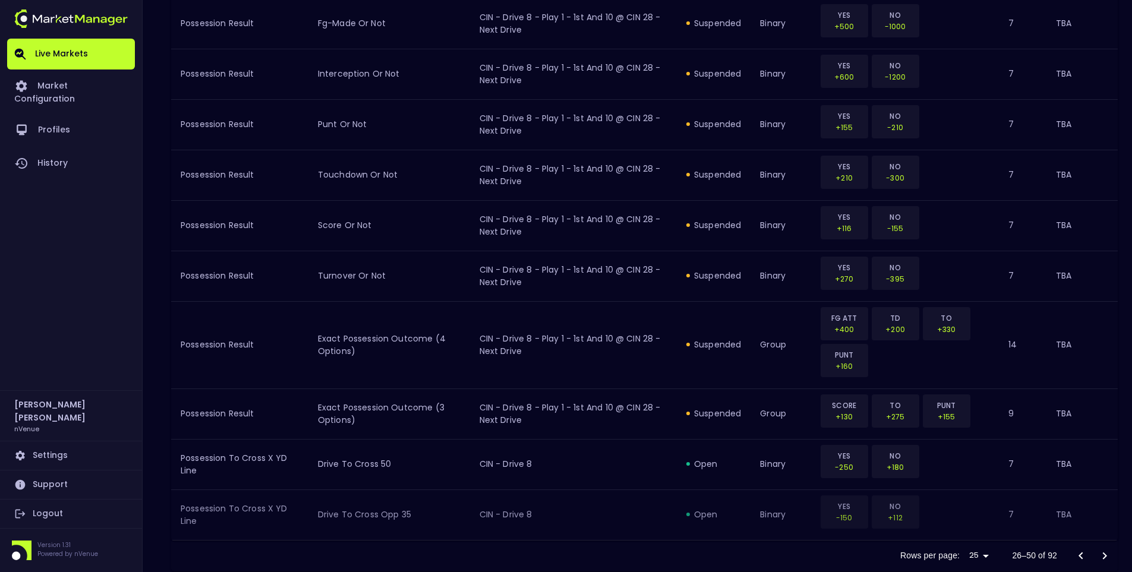
scroll to position [1278, 0]
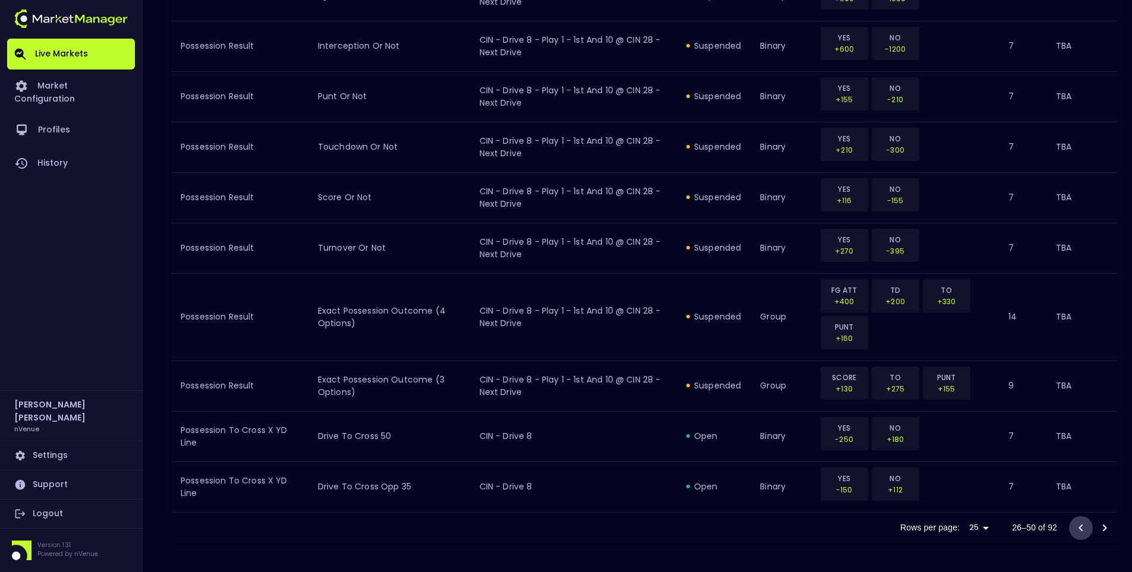
click at [1077, 526] on icon "Go to previous page" at bounding box center [1080, 528] width 14 height 14
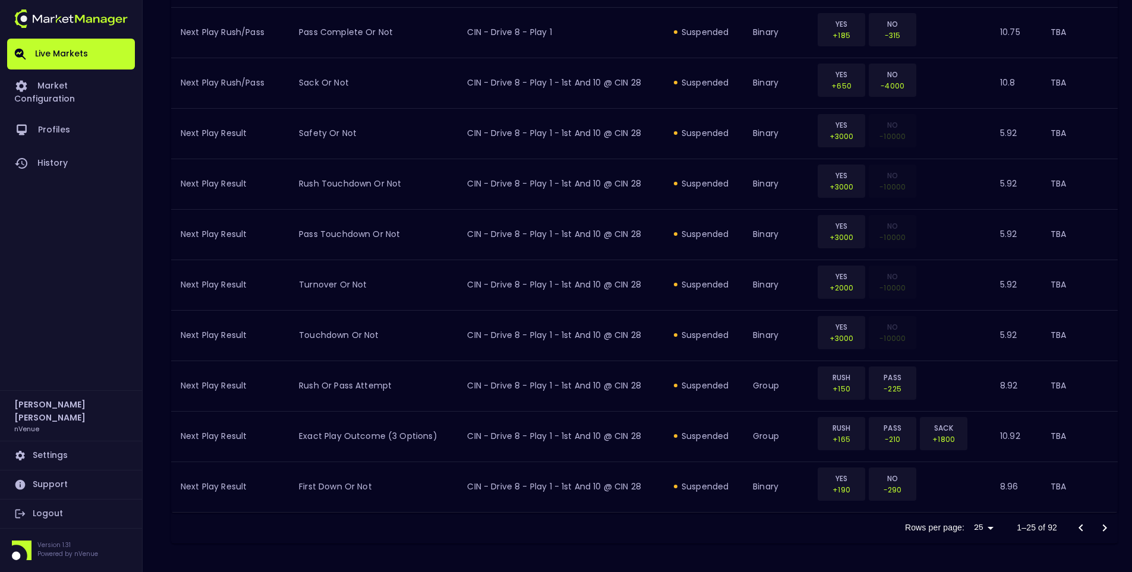
click at [1108, 522] on icon "Go to next page" at bounding box center [1104, 528] width 14 height 14
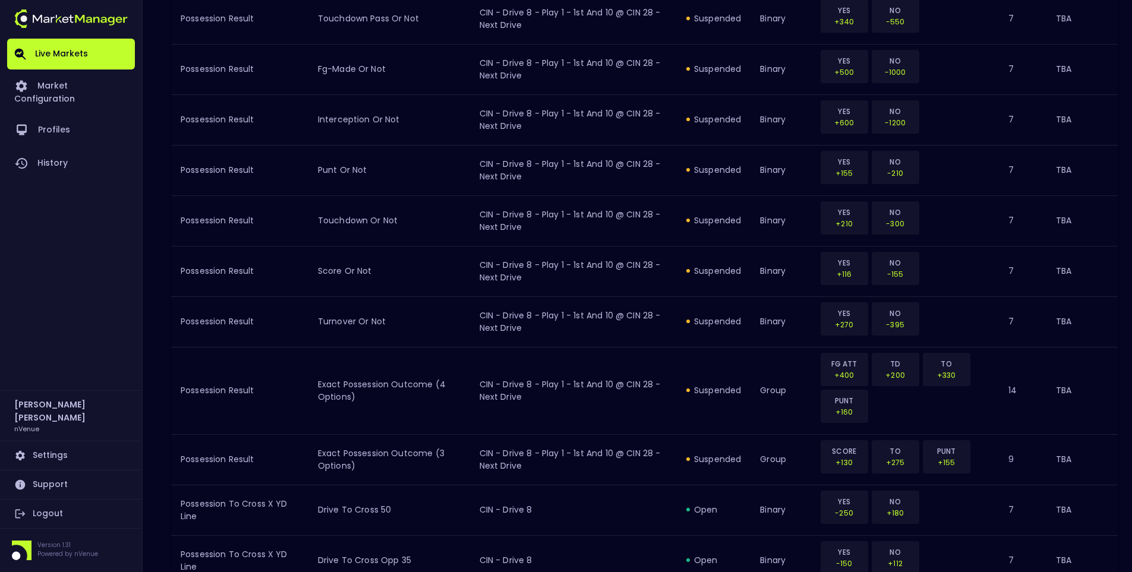
scroll to position [1236, 0]
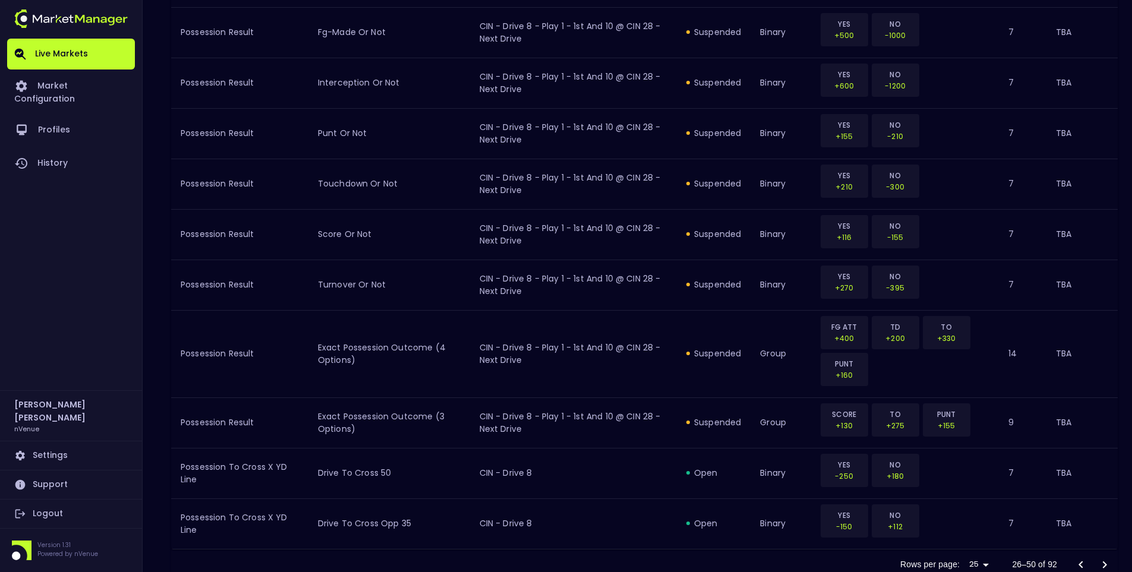
click at [1108, 522] on td "TBA" at bounding box center [1081, 523] width 71 height 50
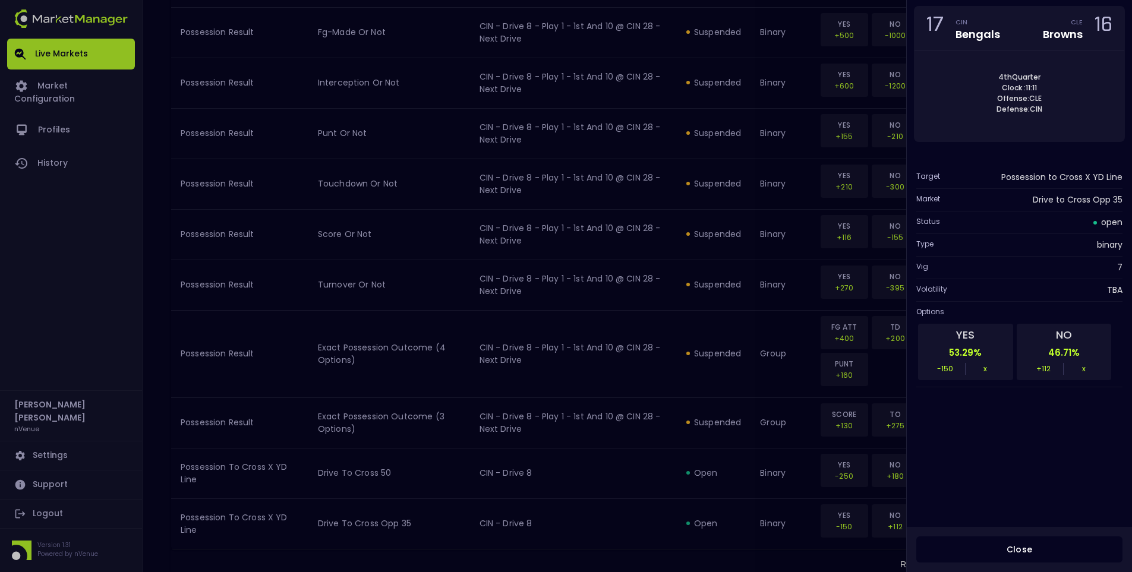
click at [589, 395] on div at bounding box center [566, 286] width 1132 height 572
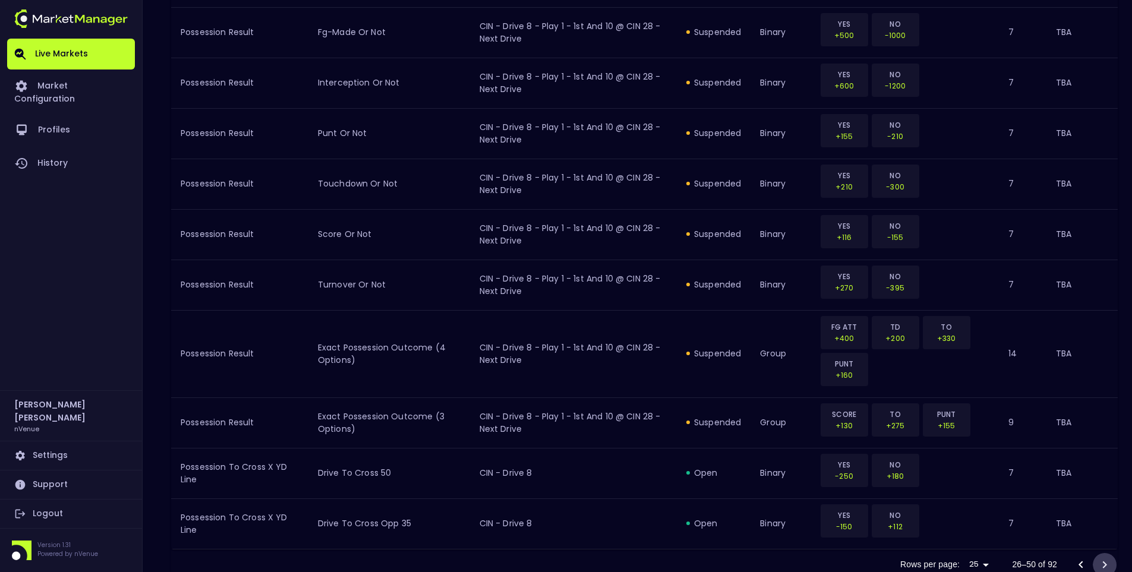
click at [1103, 563] on icon "Go to next page" at bounding box center [1104, 565] width 14 height 14
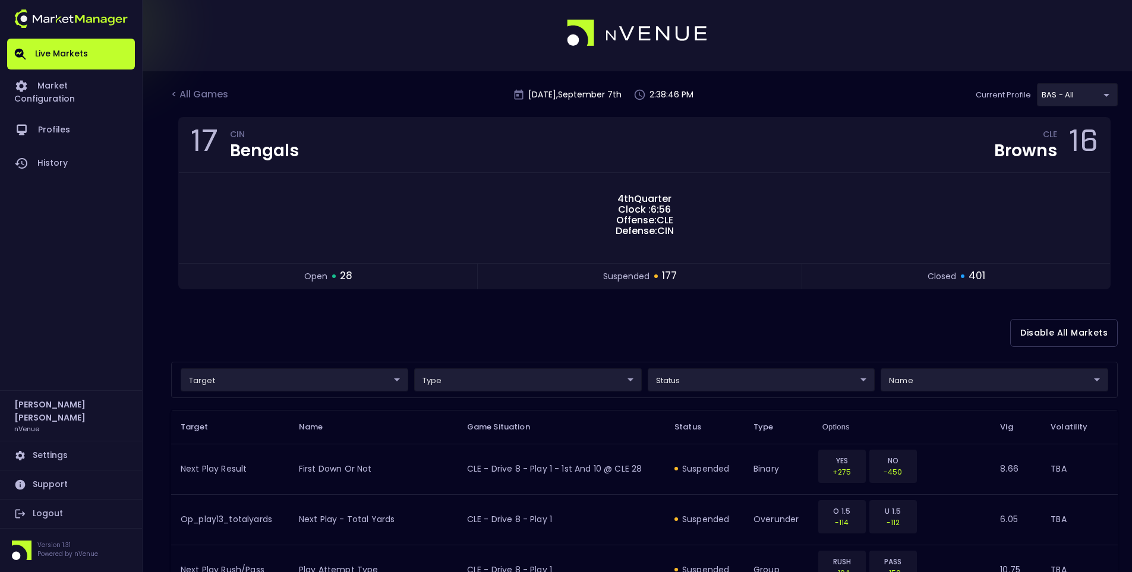
scroll to position [0, 0]
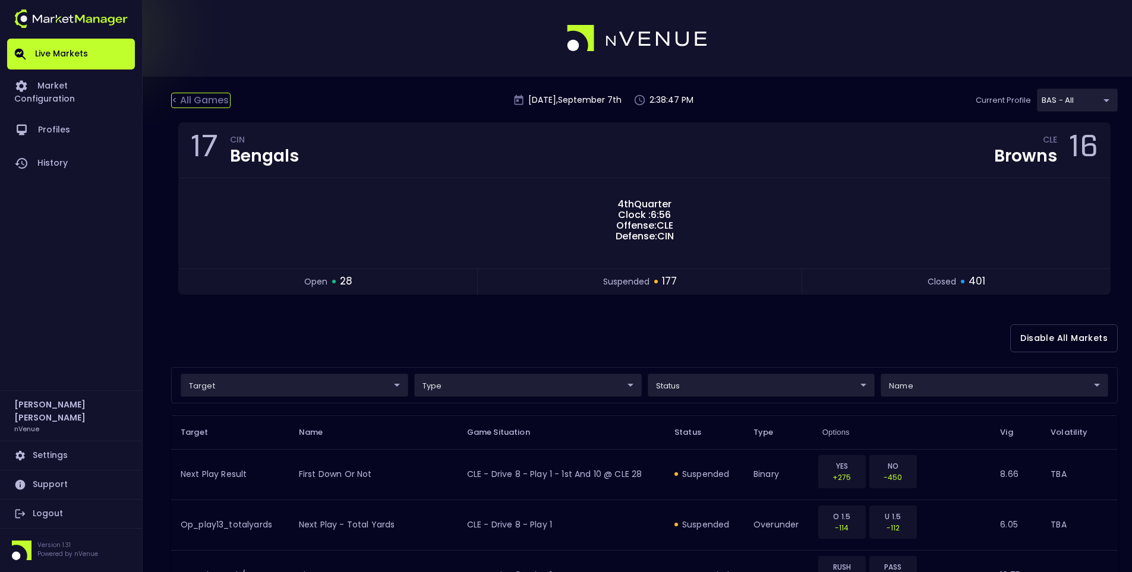
click at [198, 93] on div "< All Games [DATE] 2:38:47 PM Current Profile BAS - All 0d810fa5-e353-4d9c-b11d…" at bounding box center [644, 106] width 946 height 34
click at [198, 102] on div "< All Games" at bounding box center [200, 100] width 59 height 15
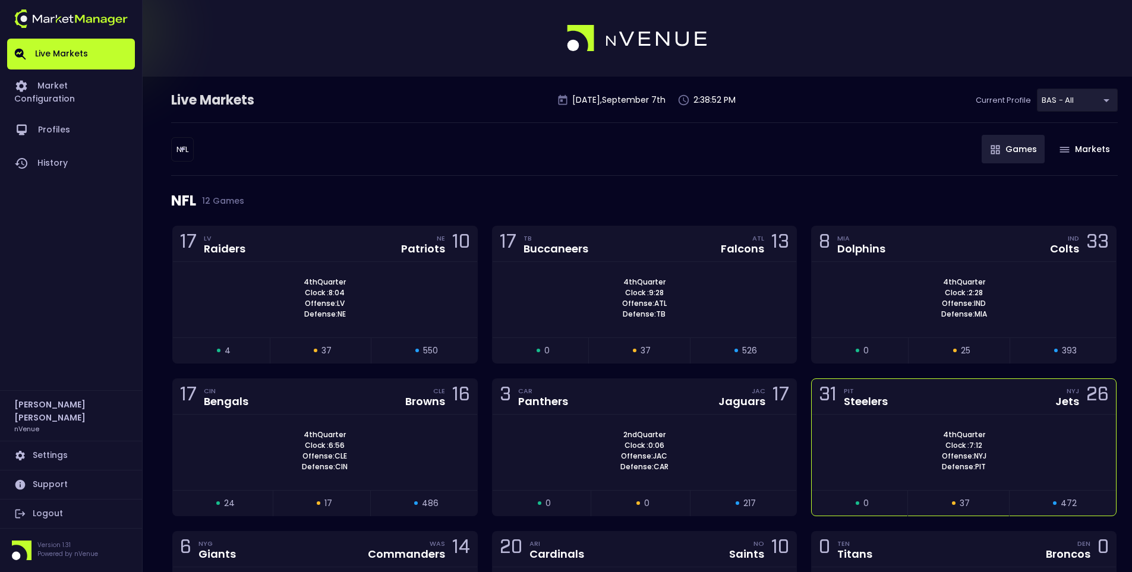
click at [893, 380] on div "31 PIT Steelers NYJ Jets 26" at bounding box center [963, 397] width 304 height 36
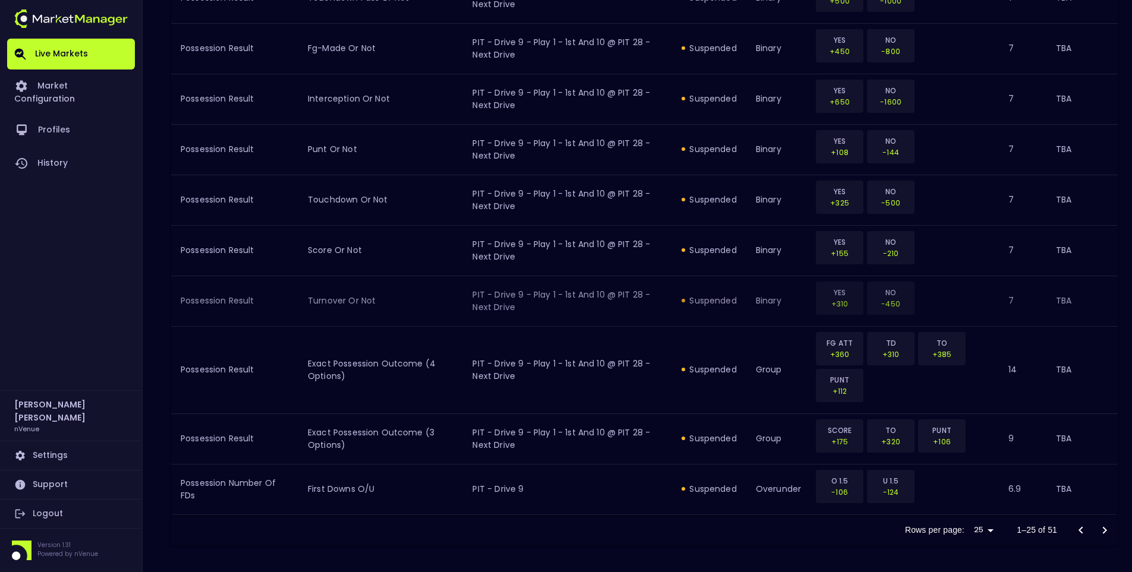
scroll to position [1236, 0]
click at [1101, 527] on icon "Go to next page" at bounding box center [1104, 528] width 14 height 14
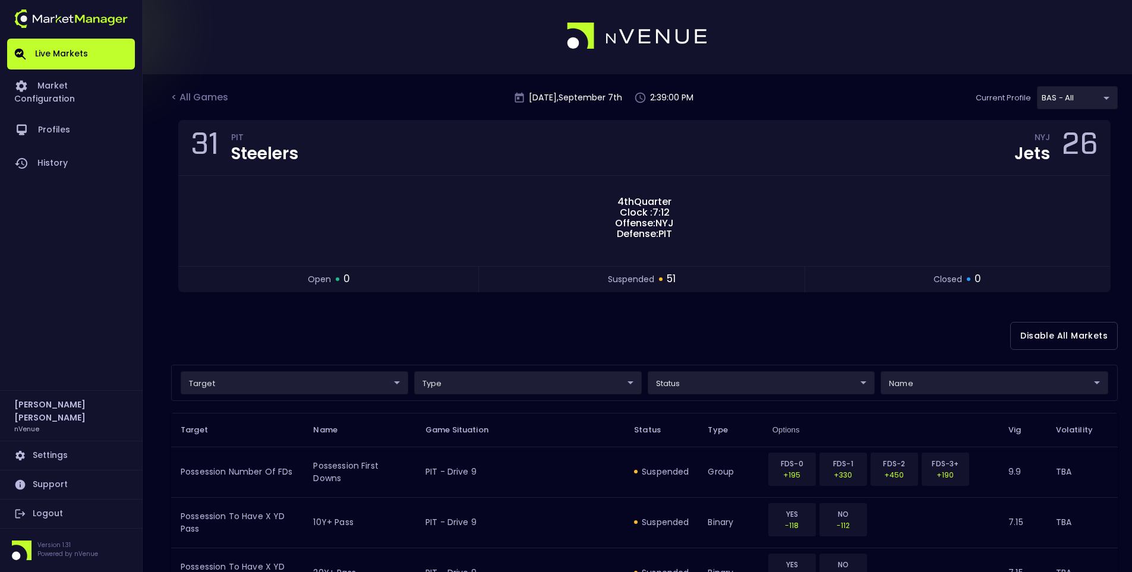
scroll to position [0, 0]
